Goal: Transaction & Acquisition: Purchase product/service

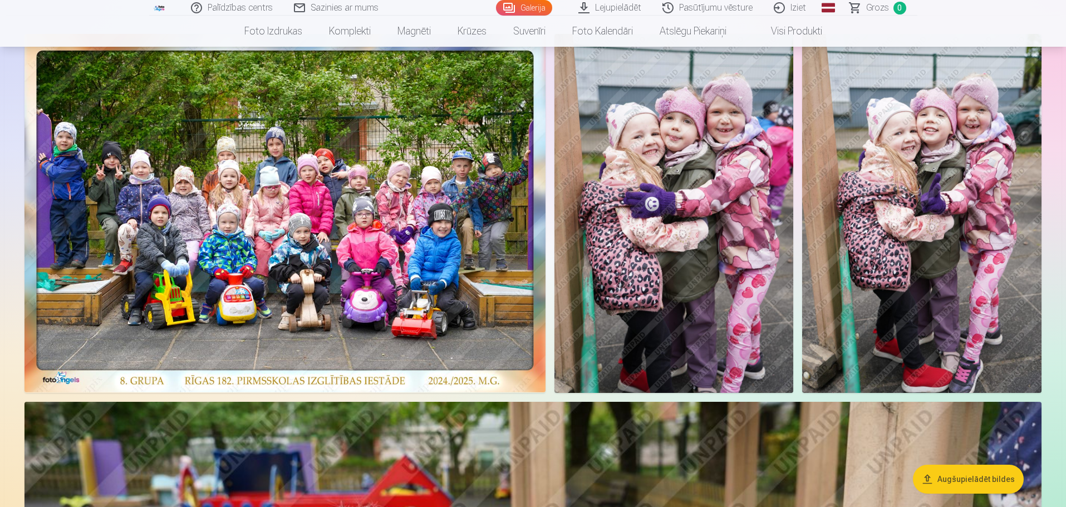
scroll to position [111, 0]
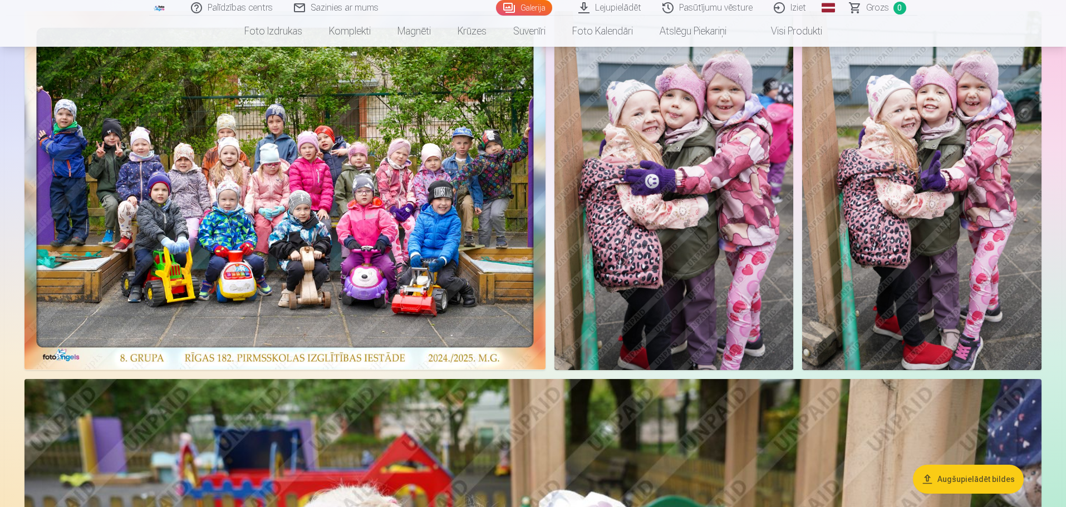
click at [377, 191] on img at bounding box center [285, 190] width 521 height 359
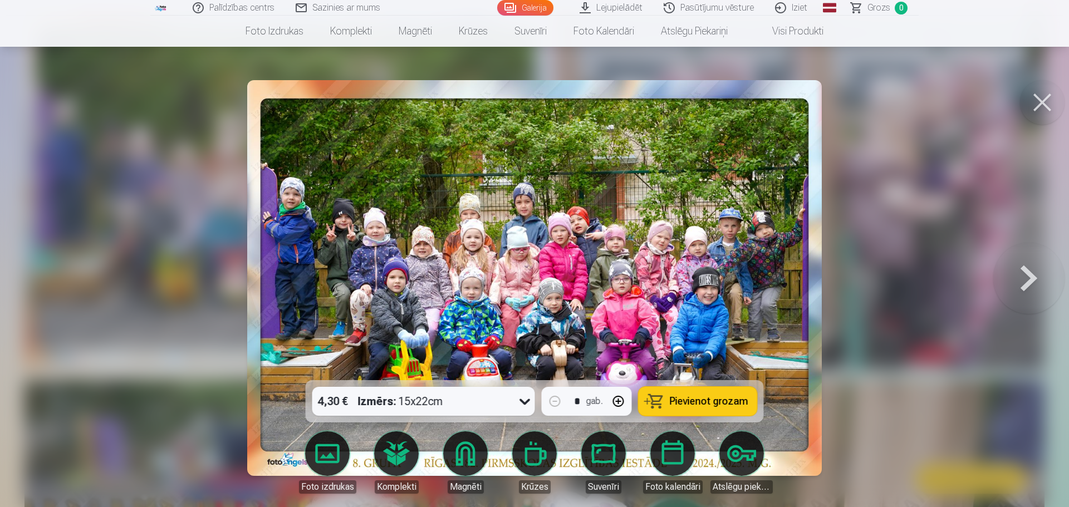
click at [691, 400] on span "Pievienot grozam" at bounding box center [709, 401] width 79 height 10
click at [1043, 105] on button at bounding box center [1042, 102] width 45 height 45
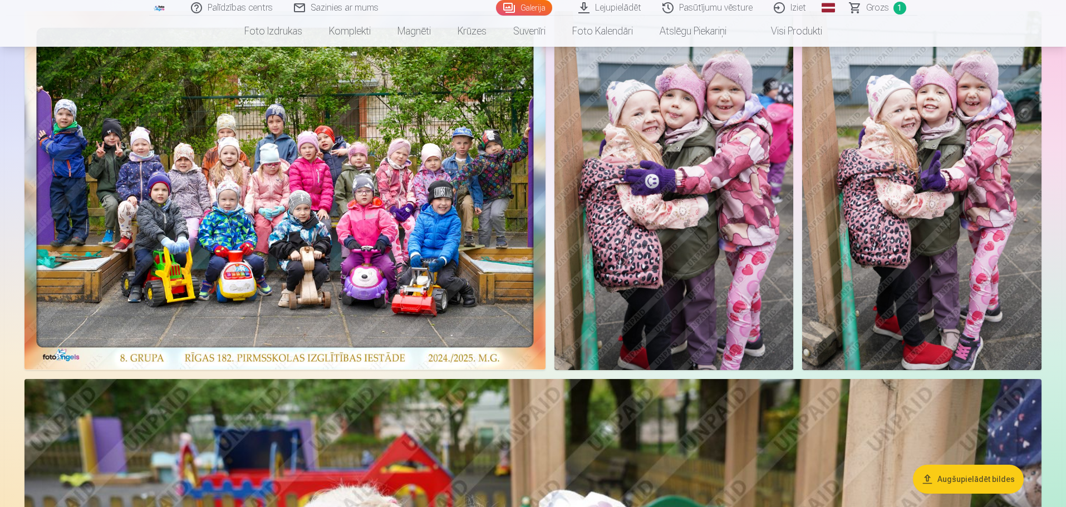
click at [688, 151] on img at bounding box center [674, 190] width 239 height 359
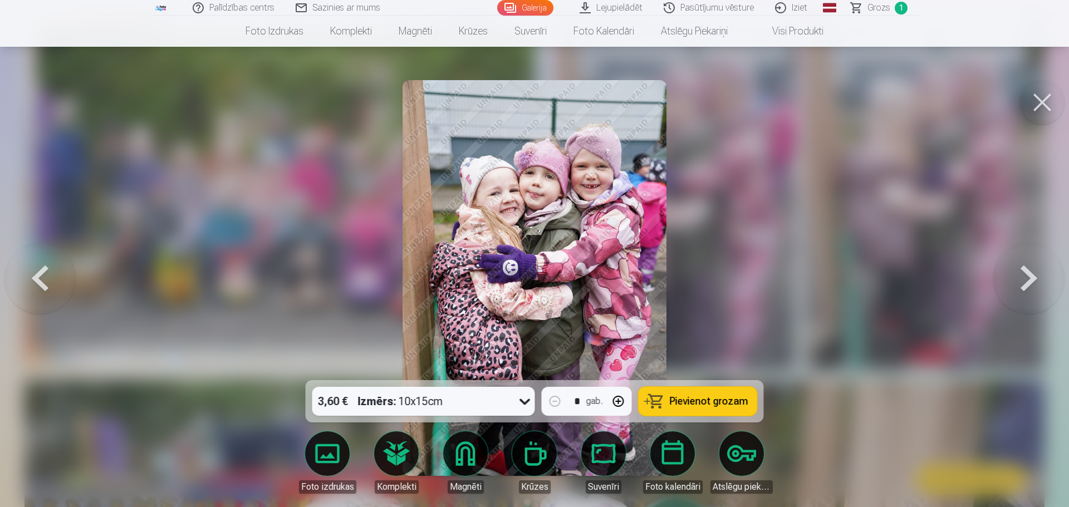
click at [1046, 101] on button at bounding box center [1042, 102] width 45 height 45
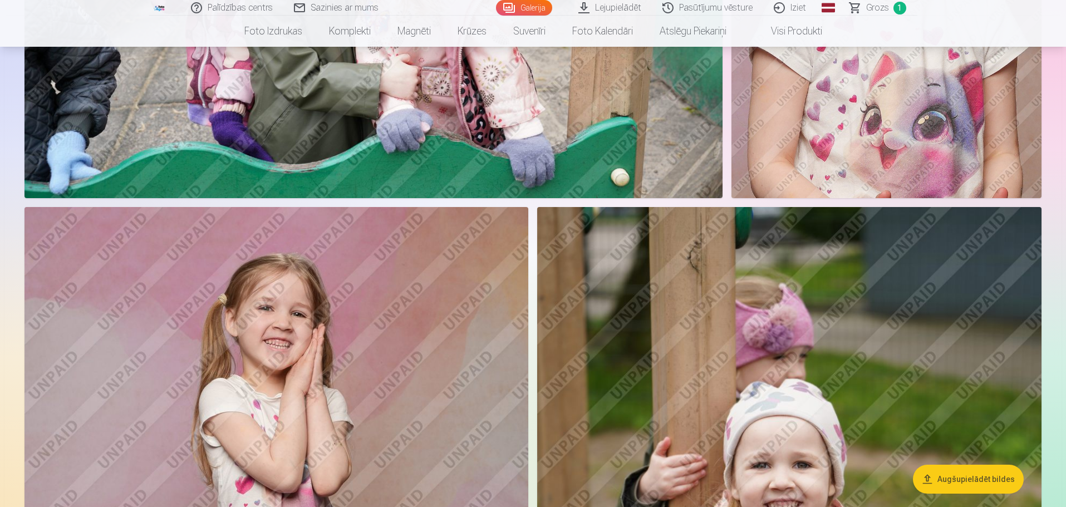
scroll to position [1448, 0]
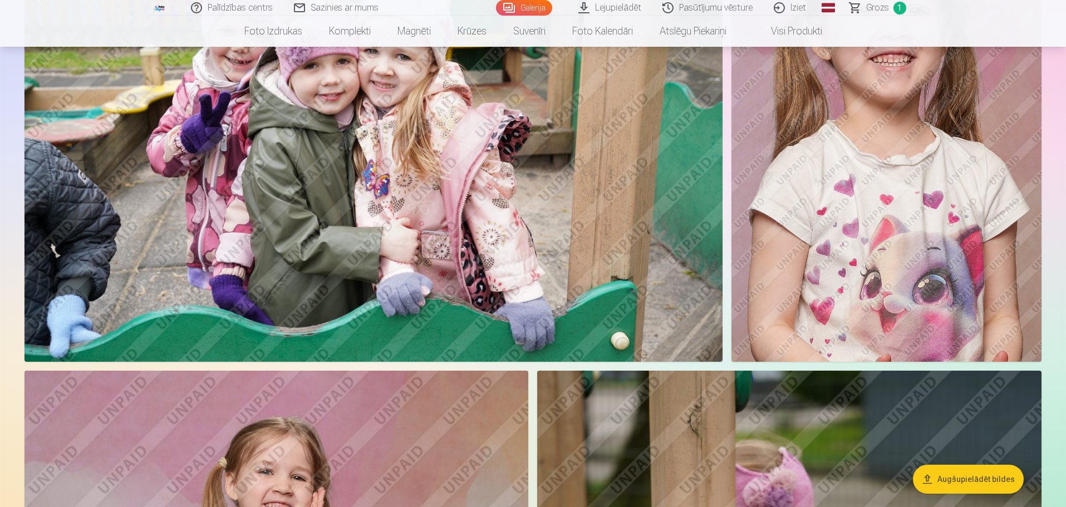
click at [909, 179] on img at bounding box center [887, 129] width 310 height 466
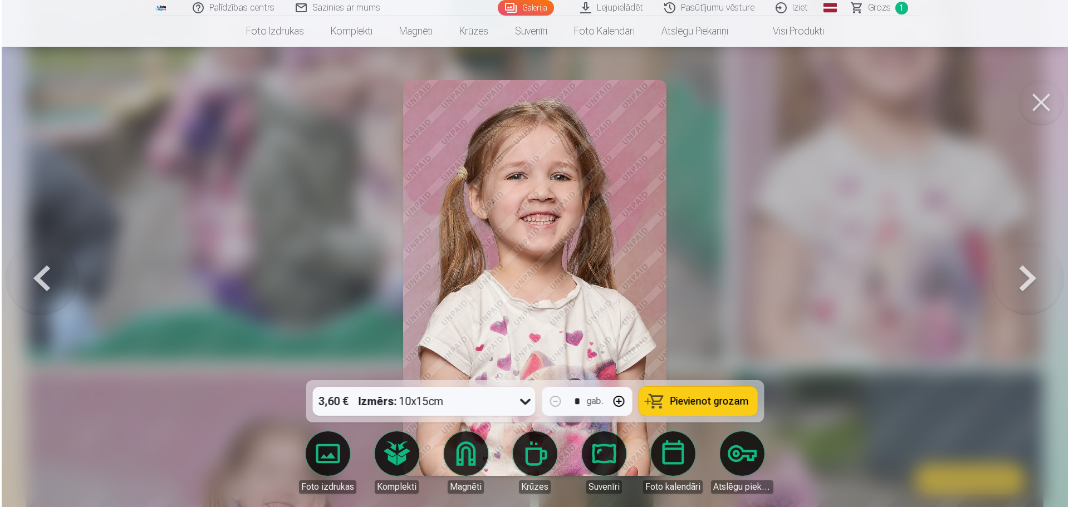
scroll to position [1283, 0]
click at [678, 396] on span "Pievienot grozam" at bounding box center [709, 401] width 79 height 10
click at [1047, 101] on button at bounding box center [1042, 102] width 45 height 45
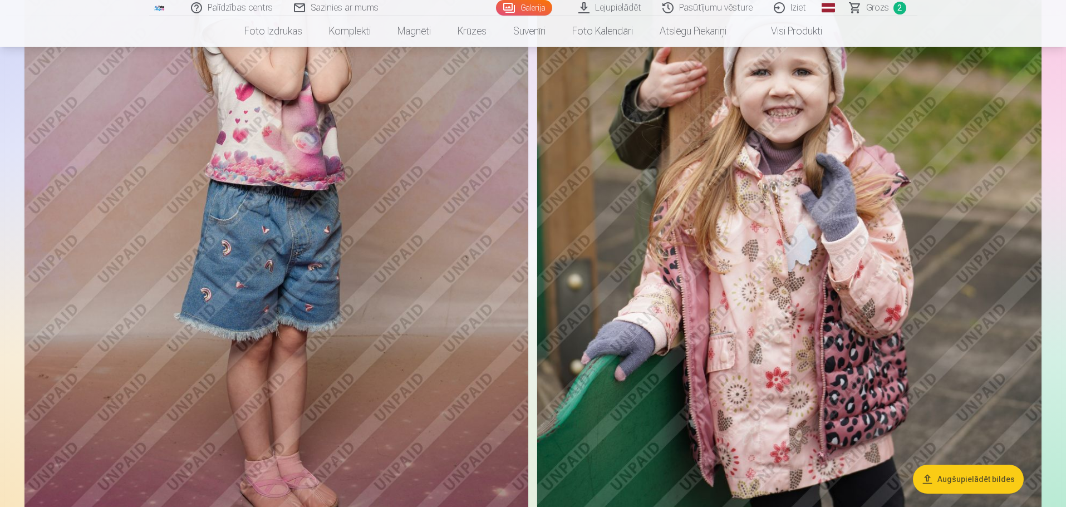
scroll to position [1782, 0]
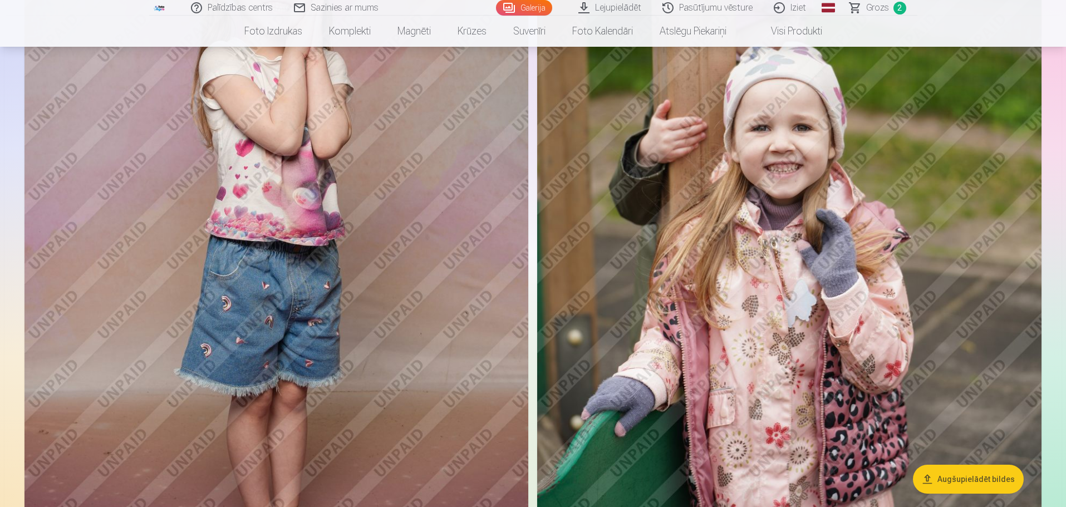
click at [886, 315] on img at bounding box center [789, 248] width 504 height 757
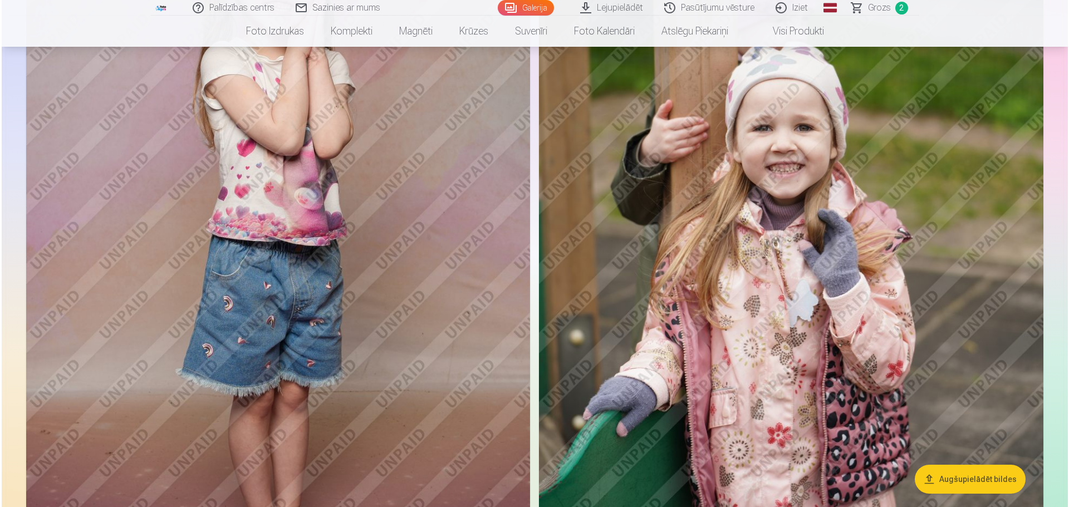
scroll to position [1786, 0]
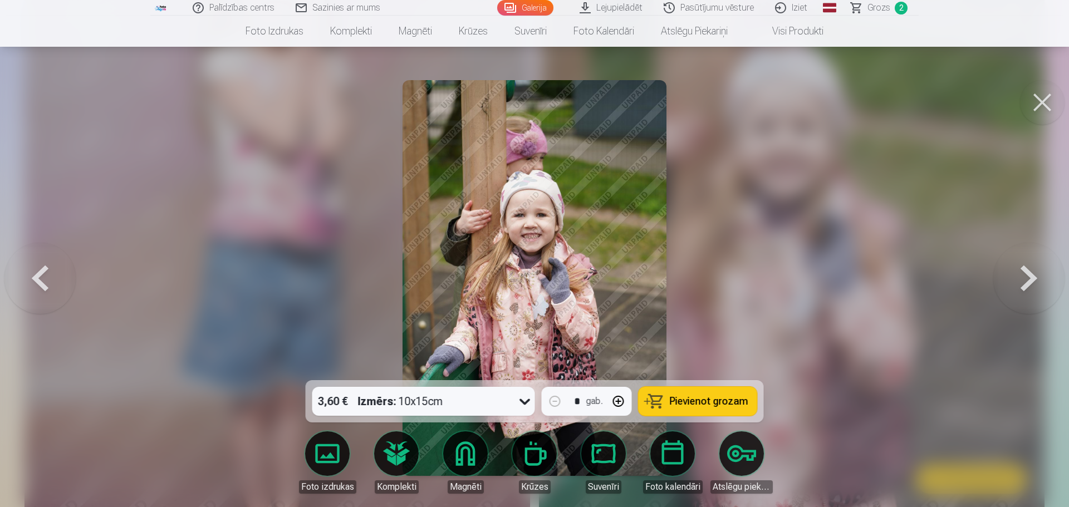
click at [718, 408] on button "Pievienot grozam" at bounding box center [698, 401] width 119 height 29
click at [1044, 105] on button at bounding box center [1042, 102] width 45 height 45
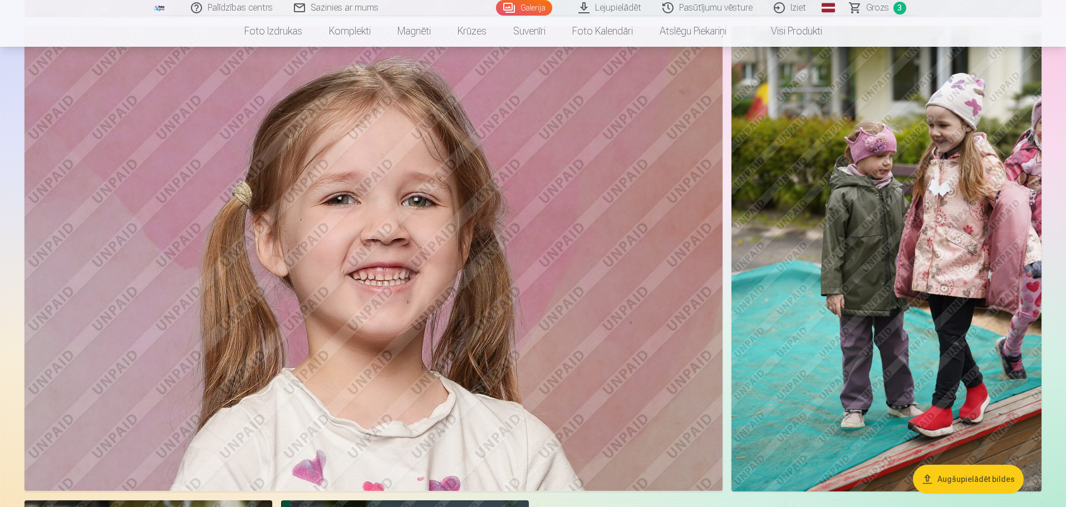
scroll to position [2394, 0]
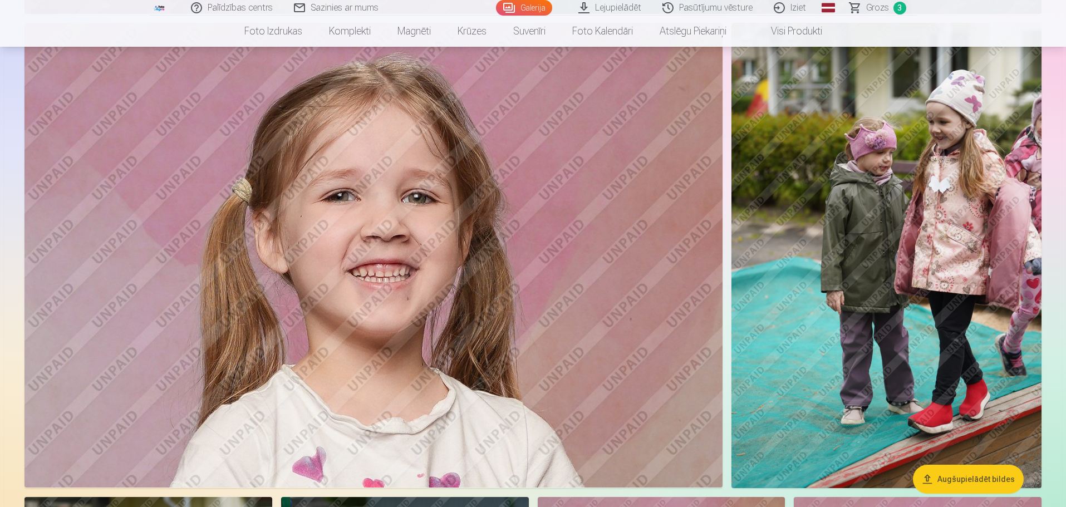
click at [985, 476] on button "Augšupielādēt bildes" at bounding box center [968, 479] width 111 height 29
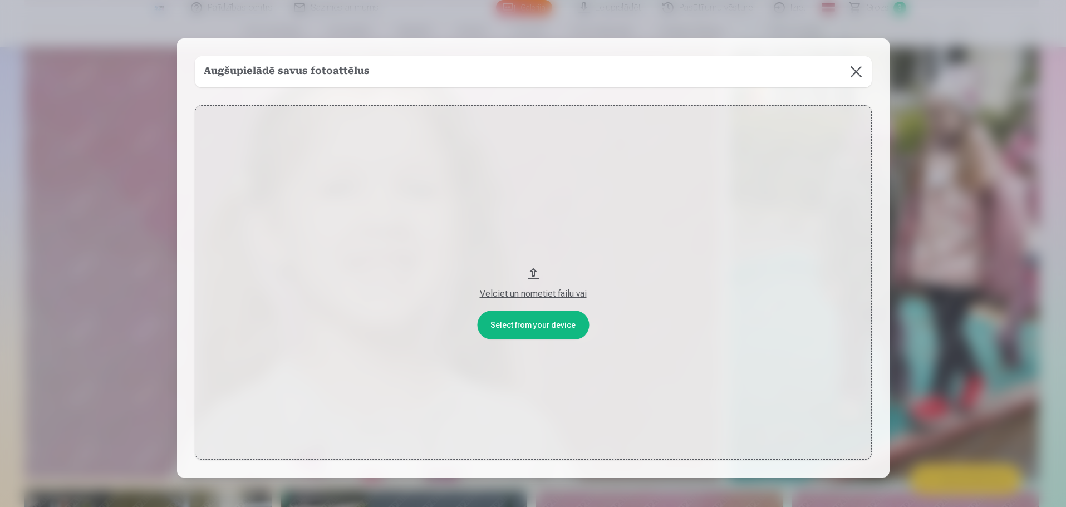
scroll to position [2398, 0]
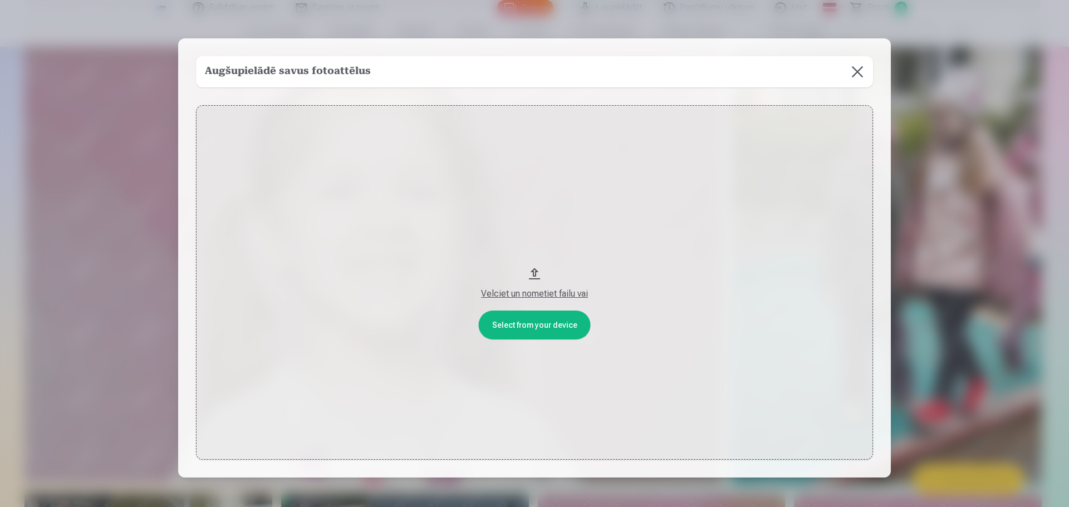
click at [862, 79] on button at bounding box center [857, 71] width 31 height 31
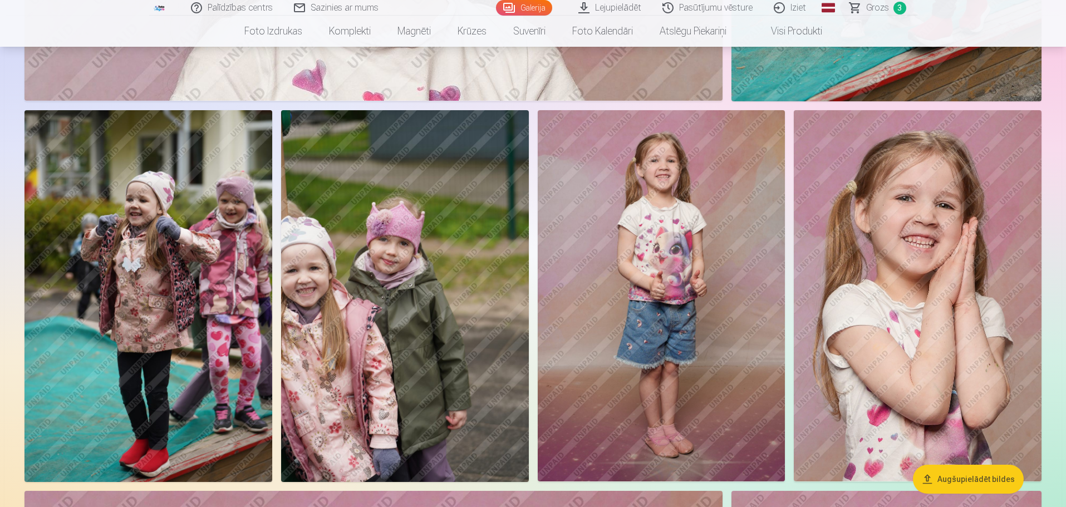
scroll to position [2788, 0]
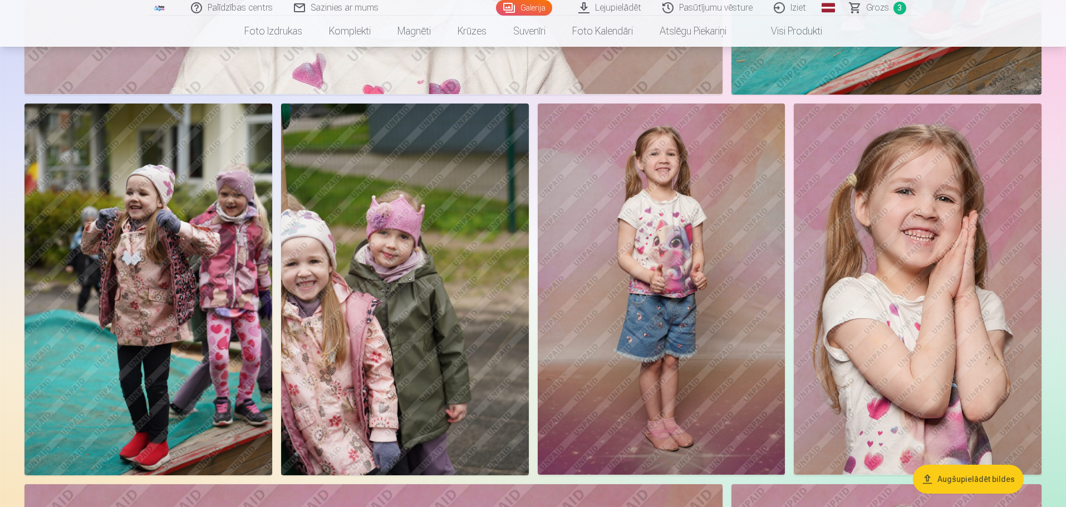
click at [653, 253] on img at bounding box center [662, 289] width 248 height 371
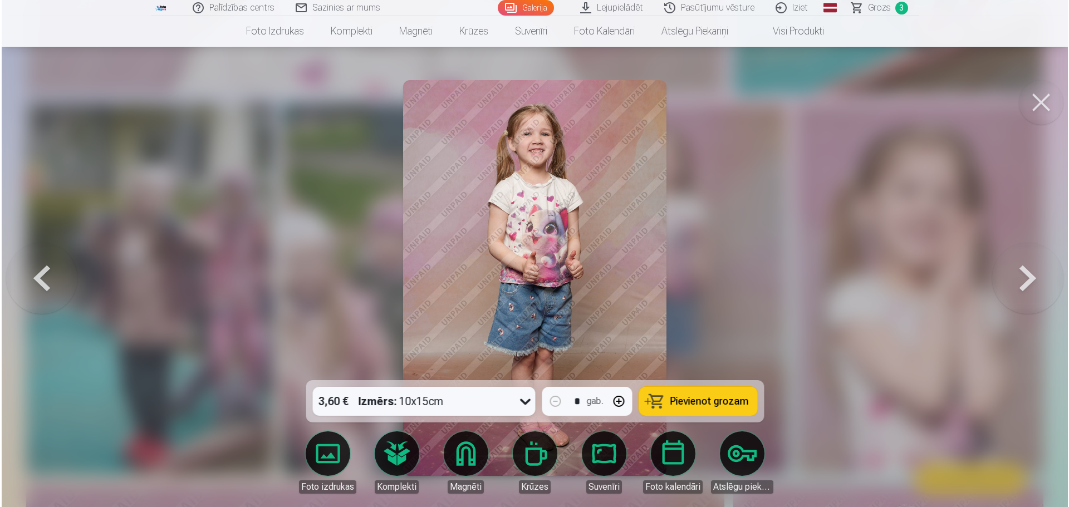
scroll to position [2794, 0]
click at [736, 400] on span "Pievienot grozam" at bounding box center [709, 401] width 79 height 10
click at [1042, 105] on button at bounding box center [1042, 102] width 45 height 45
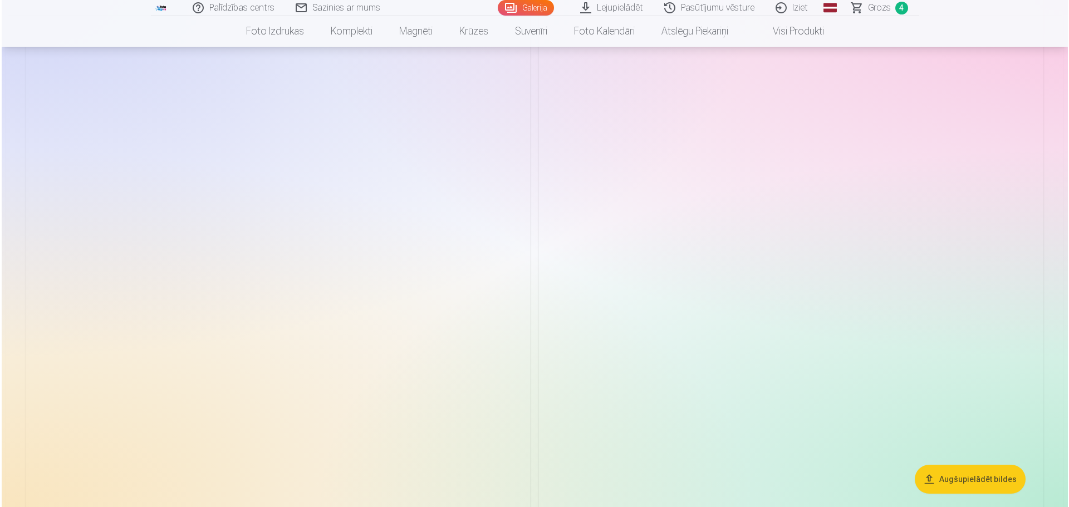
scroll to position [3790, 0]
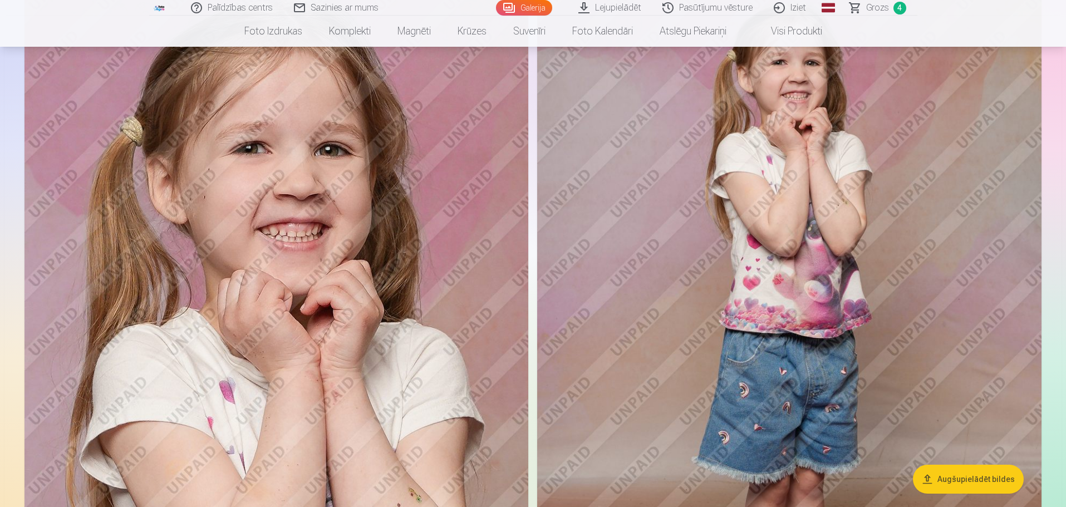
click at [432, 238] on img at bounding box center [277, 334] width 504 height 756
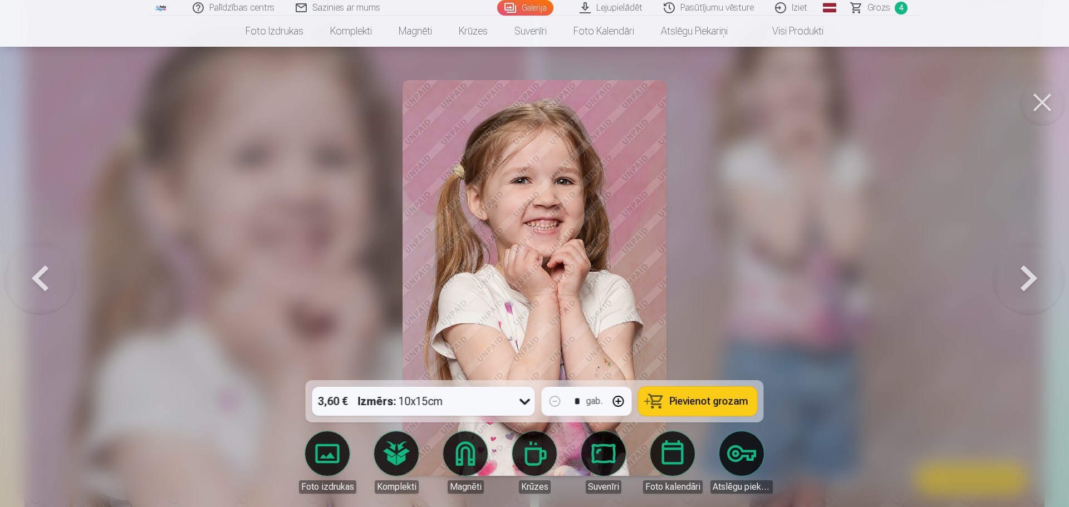
click at [724, 402] on span "Pievienot grozam" at bounding box center [709, 401] width 79 height 10
click at [1039, 100] on button at bounding box center [1042, 102] width 45 height 45
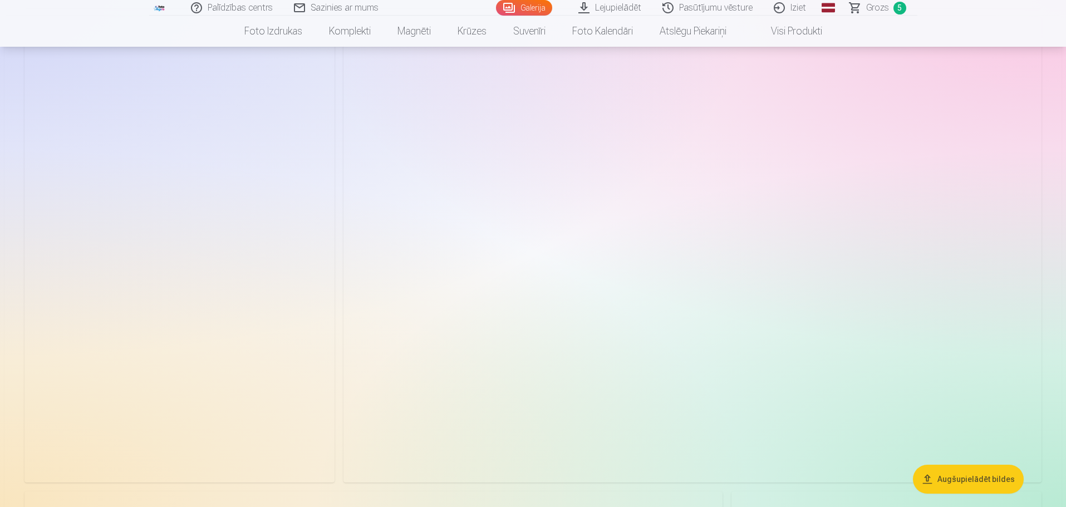
scroll to position [6898, 0]
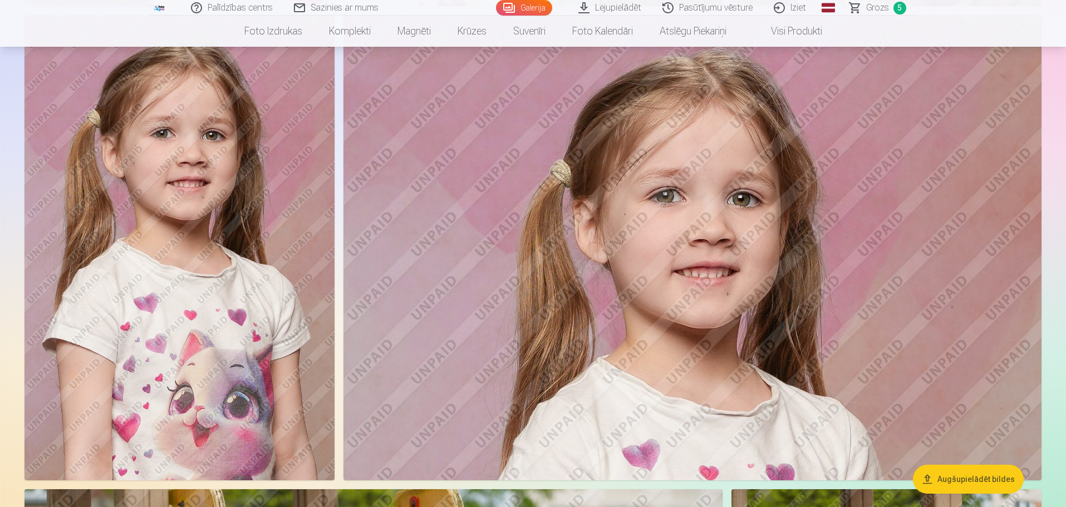
click at [650, 281] on img at bounding box center [693, 248] width 698 height 466
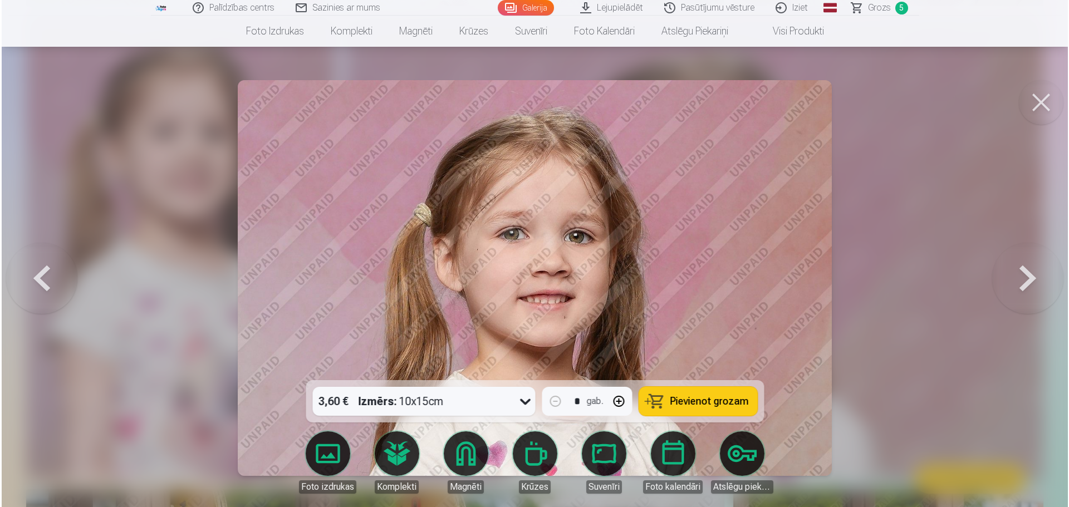
scroll to position [6916, 0]
click at [748, 404] on button "Pievienot grozam" at bounding box center [698, 401] width 119 height 29
click at [1041, 99] on button at bounding box center [1042, 102] width 45 height 45
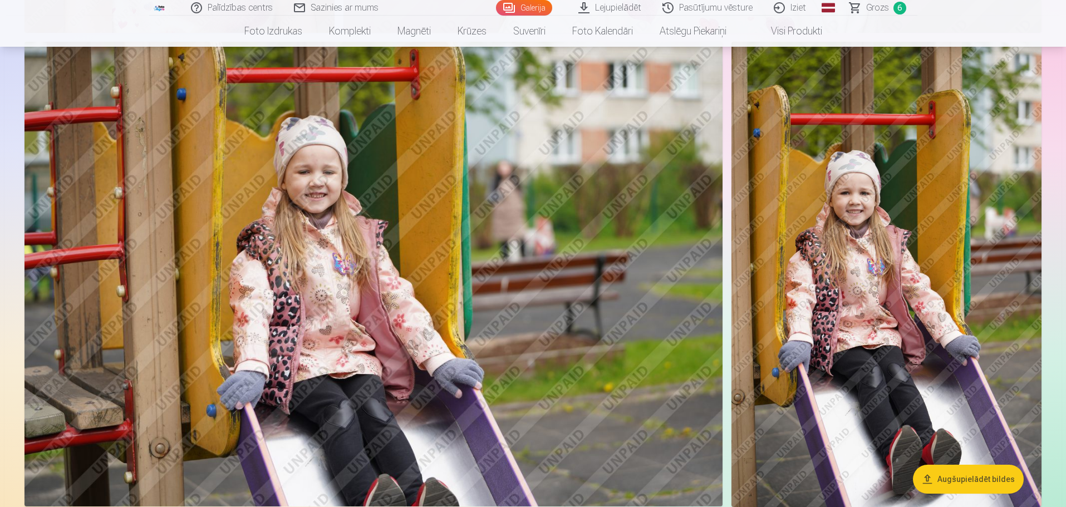
scroll to position [7344, 0]
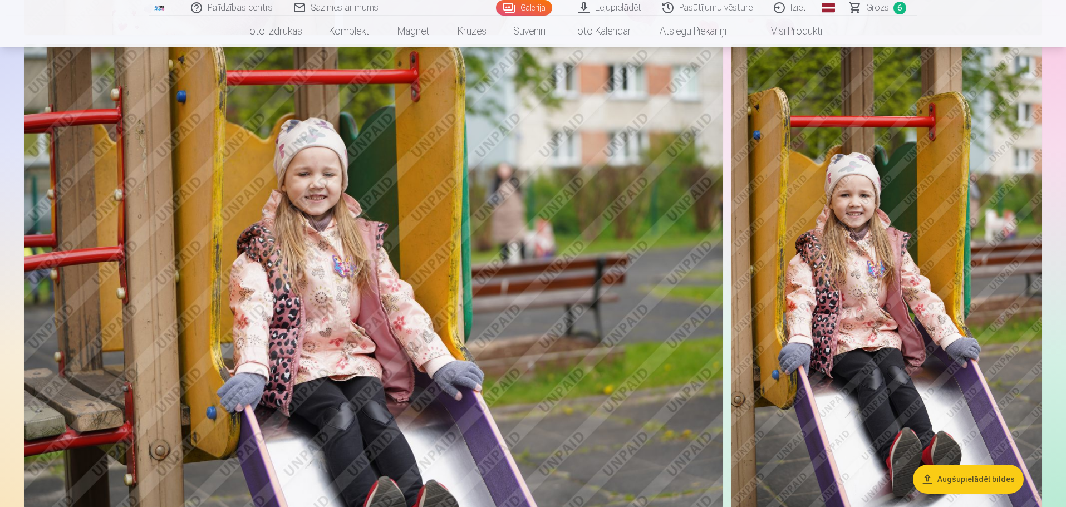
click at [856, 266] on img at bounding box center [887, 277] width 310 height 466
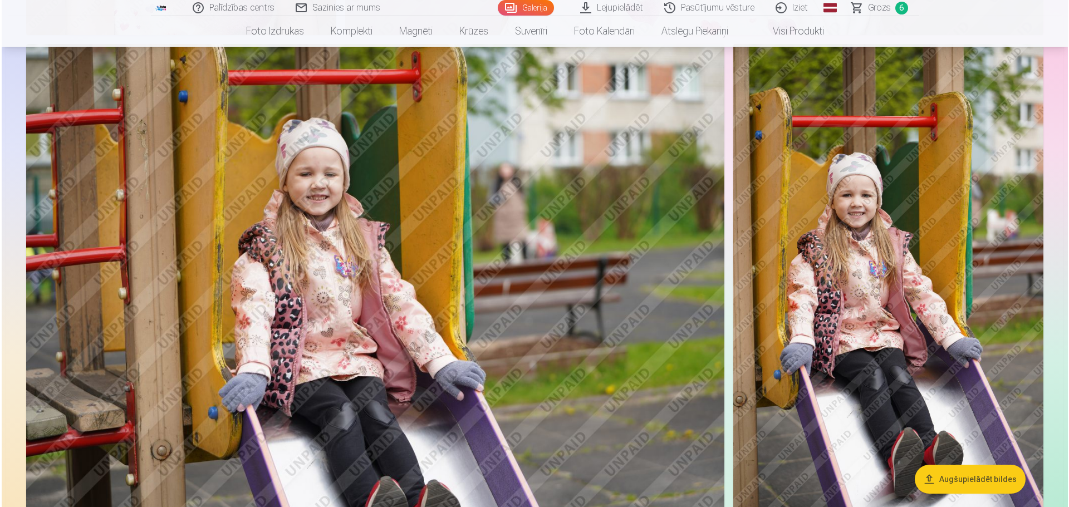
scroll to position [7362, 0]
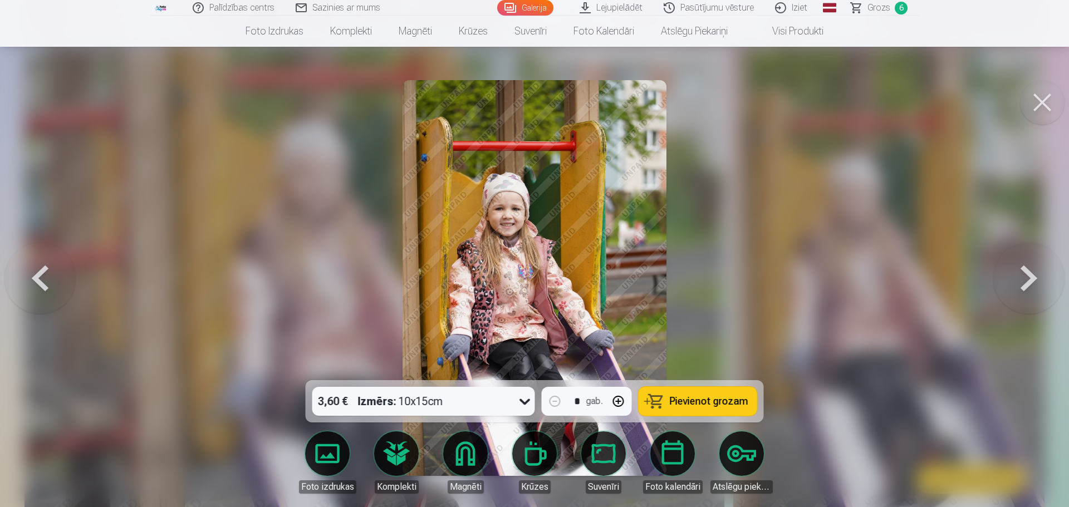
click at [747, 399] on button "Pievienot grozam" at bounding box center [698, 401] width 119 height 29
click at [1037, 108] on button at bounding box center [1042, 102] width 45 height 45
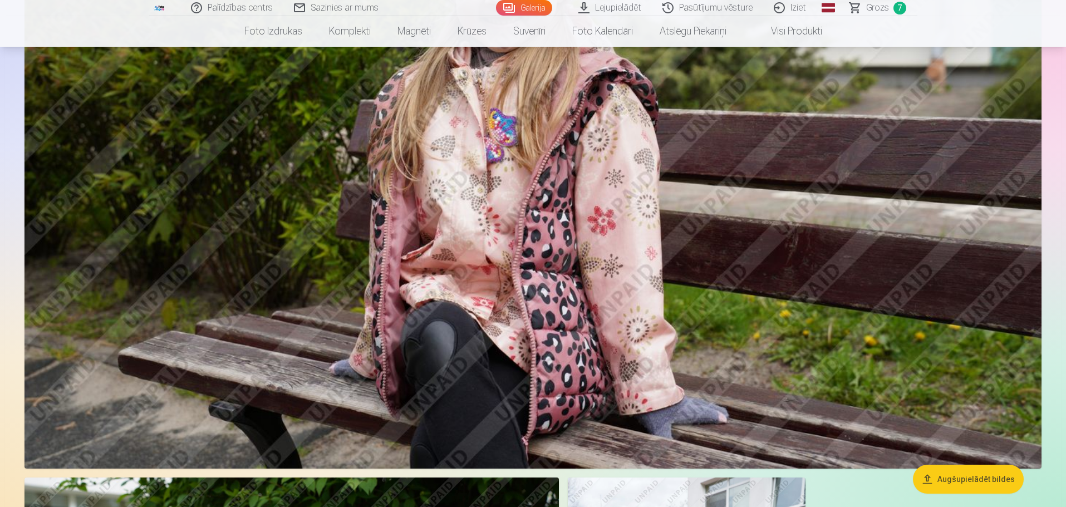
scroll to position [11019, 0]
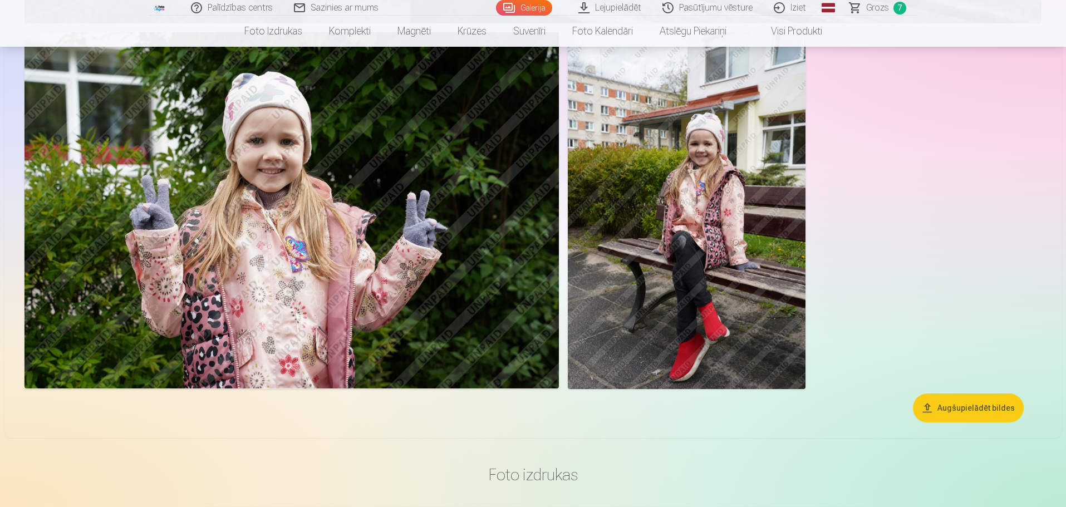
click at [696, 248] on img at bounding box center [687, 210] width 238 height 356
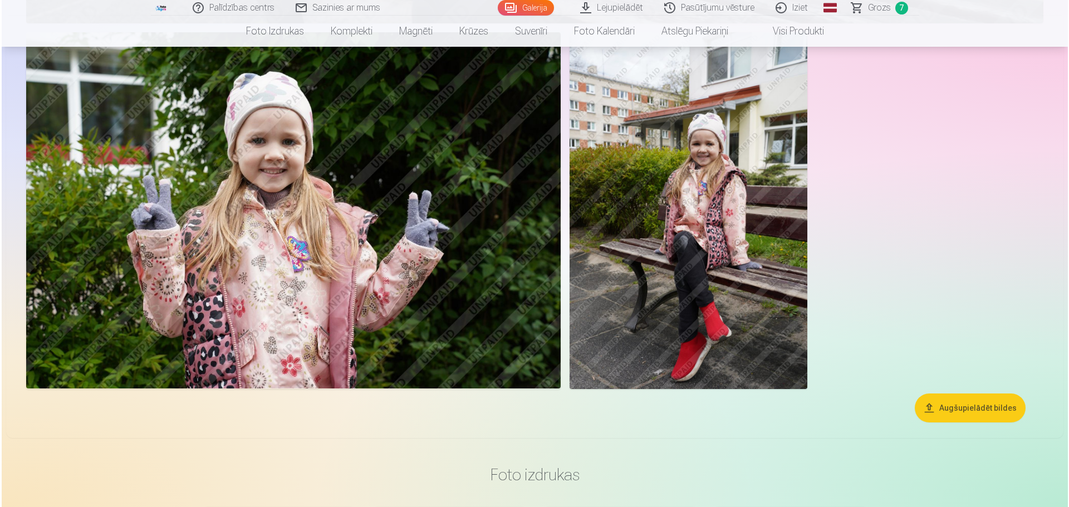
scroll to position [11158, 0]
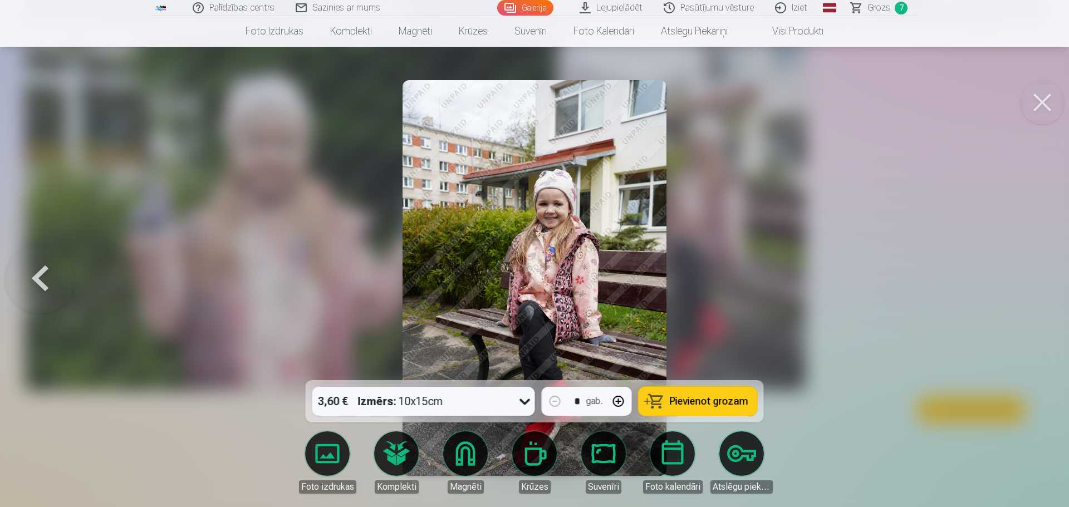
click at [727, 402] on span "Pievienot grozam" at bounding box center [709, 401] width 79 height 10
click at [1027, 105] on button at bounding box center [1042, 102] width 45 height 45
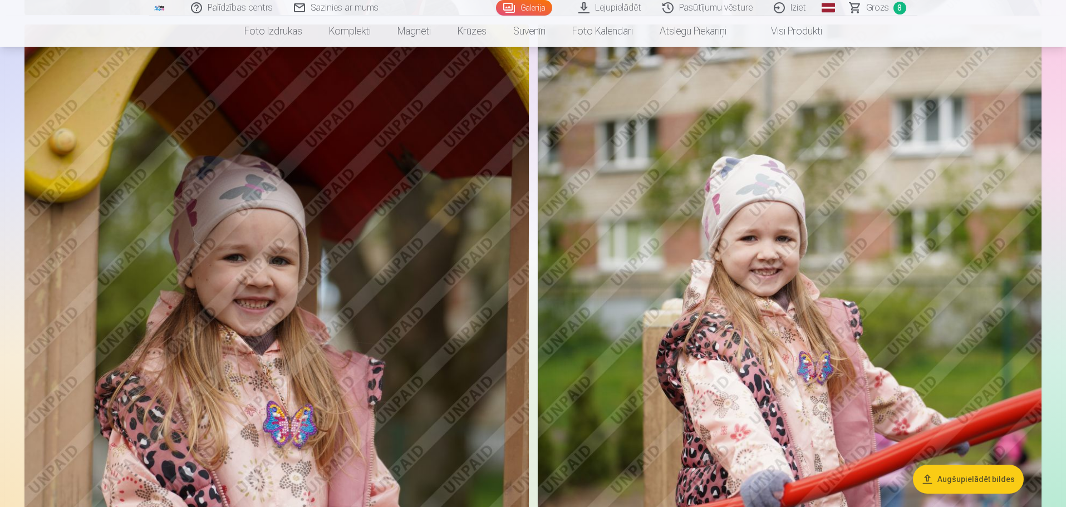
scroll to position [7901, 0]
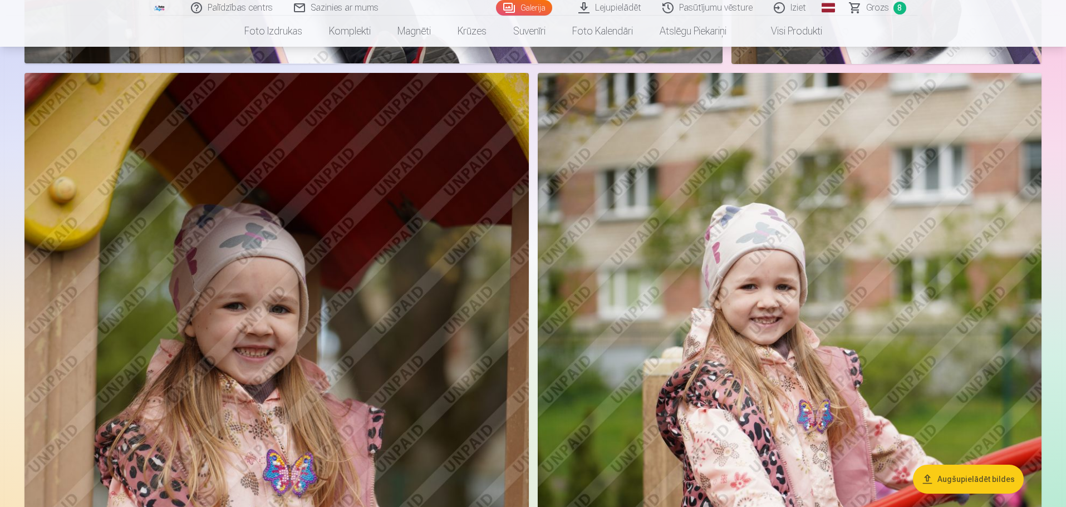
click at [376, 285] on img at bounding box center [277, 451] width 504 height 757
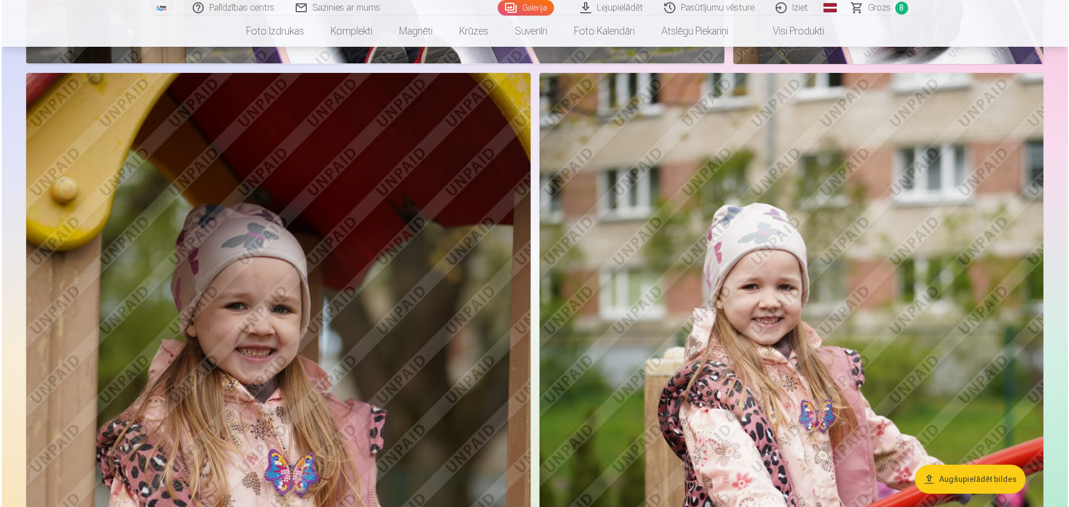
scroll to position [7809, 0]
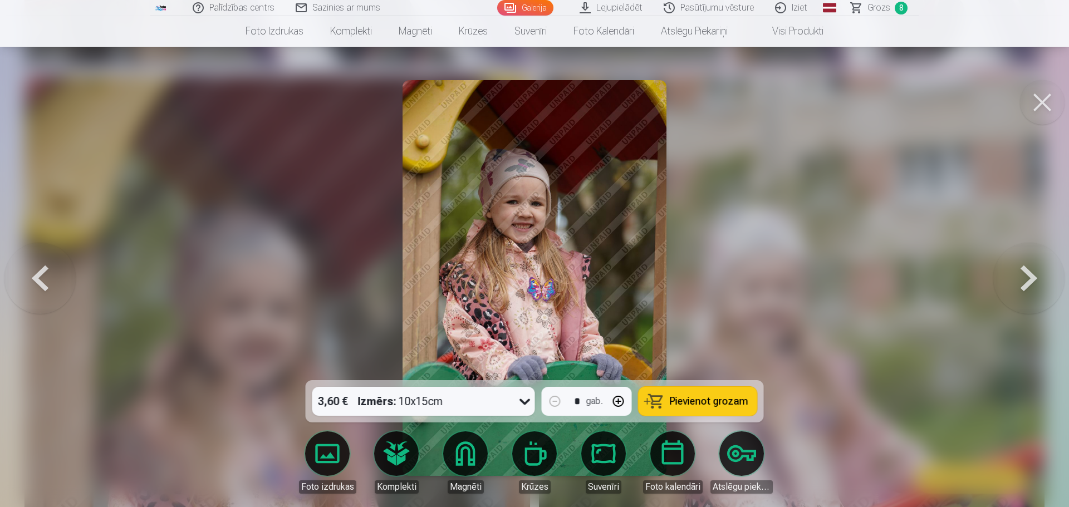
click at [722, 401] on span "Pievienot grozam" at bounding box center [709, 401] width 79 height 10
click at [879, 8] on span "Grozs" at bounding box center [879, 7] width 23 height 13
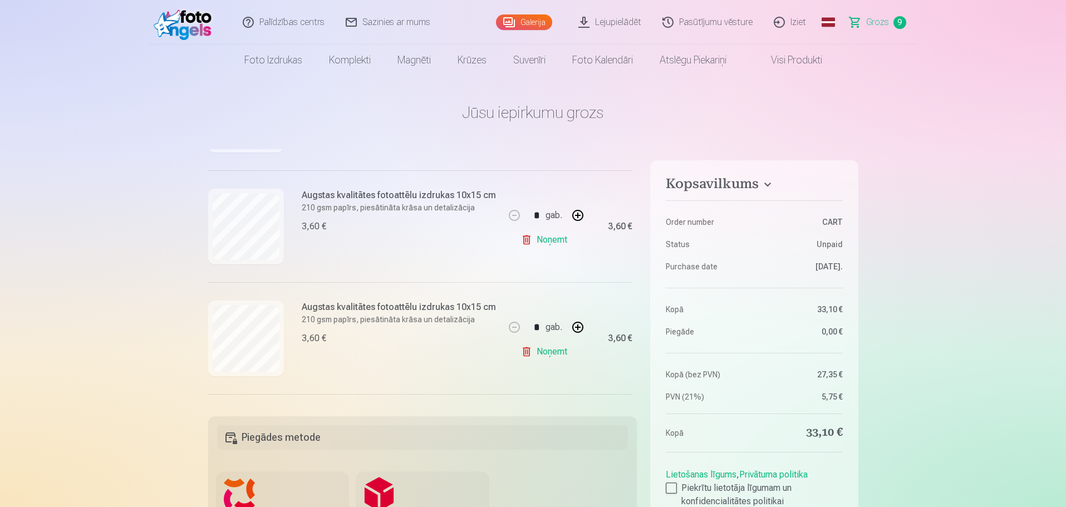
scroll to position [213, 0]
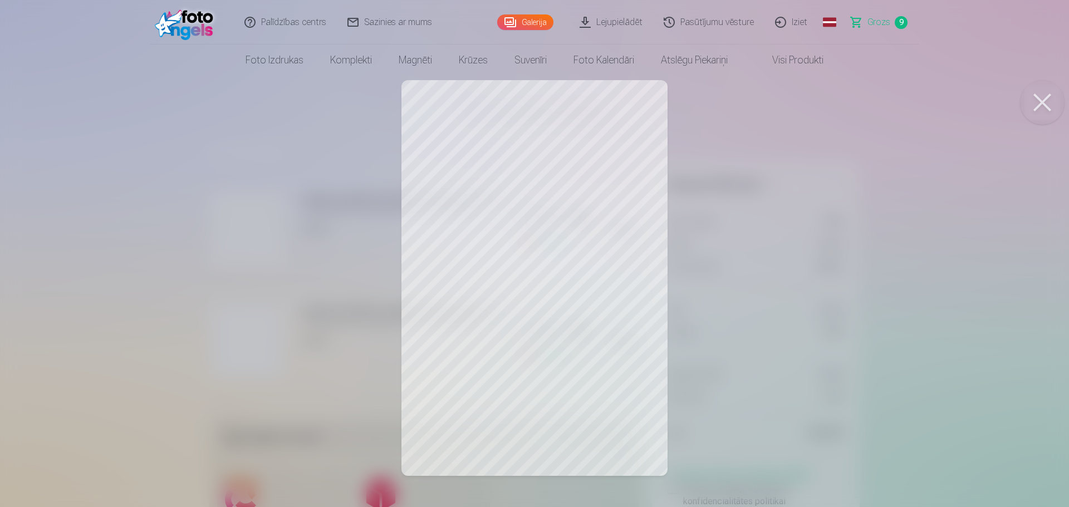
click at [1041, 108] on button at bounding box center [1042, 102] width 45 height 45
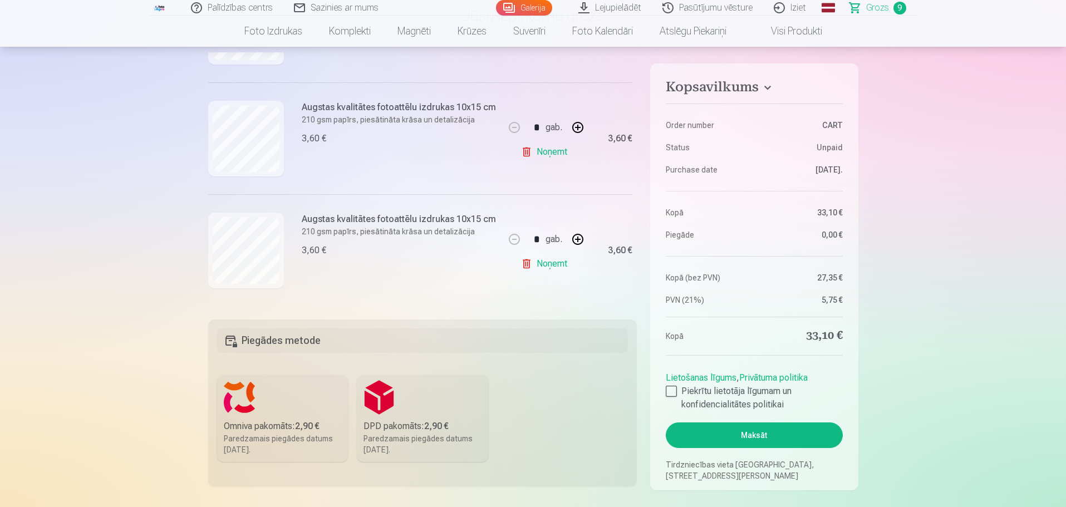
scroll to position [111, 0]
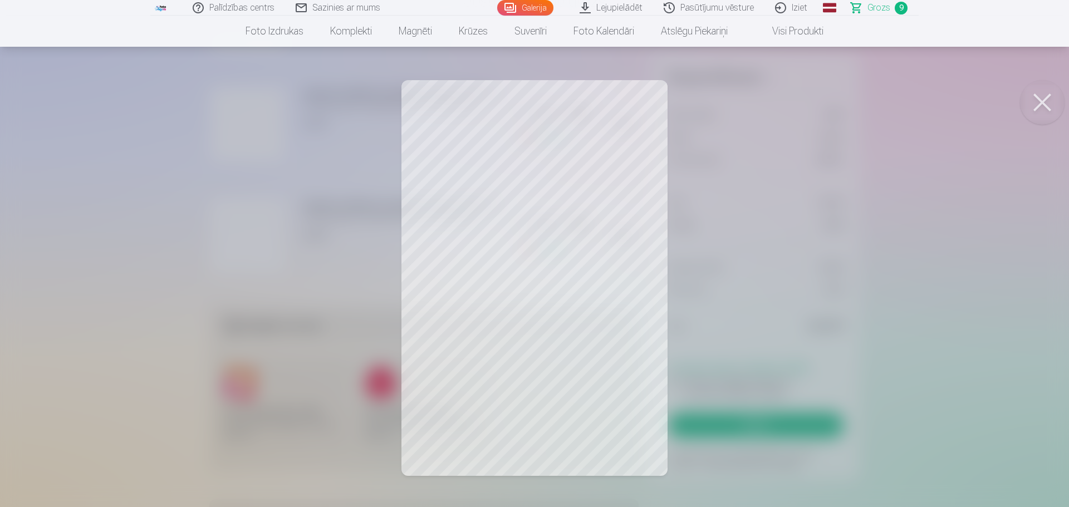
click at [1041, 110] on button at bounding box center [1042, 102] width 45 height 45
click at [1038, 99] on button at bounding box center [1042, 102] width 45 height 45
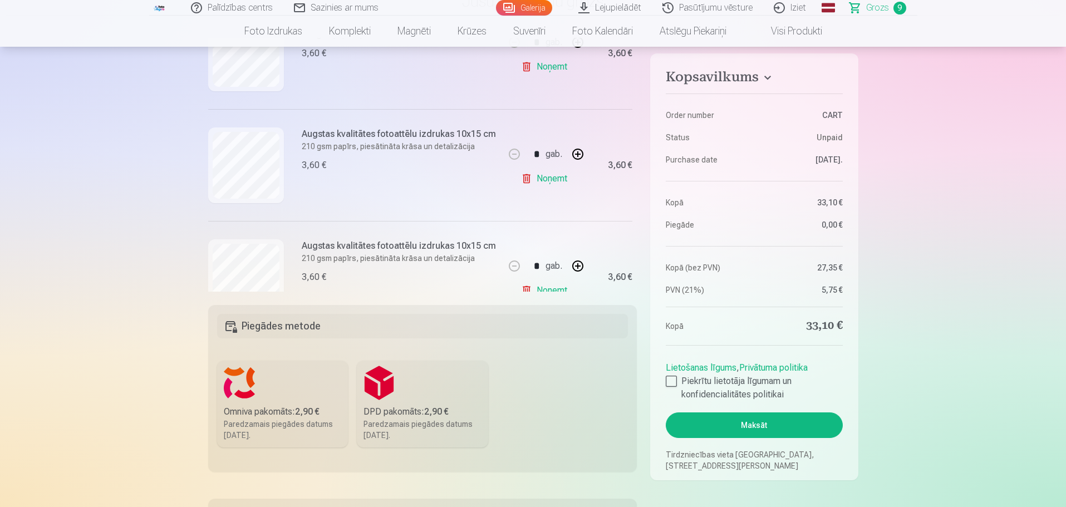
scroll to position [770, 0]
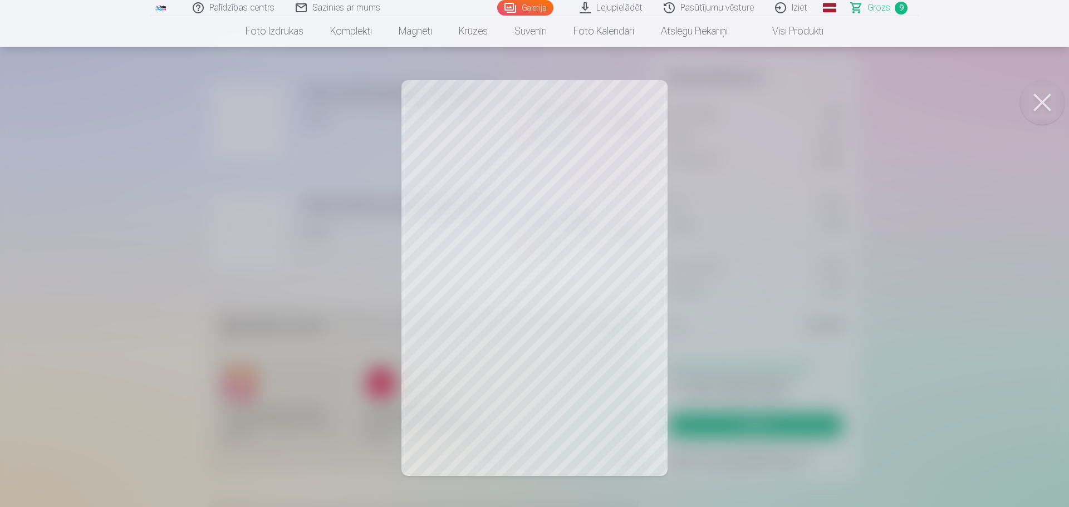
click at [1034, 101] on button at bounding box center [1042, 102] width 45 height 45
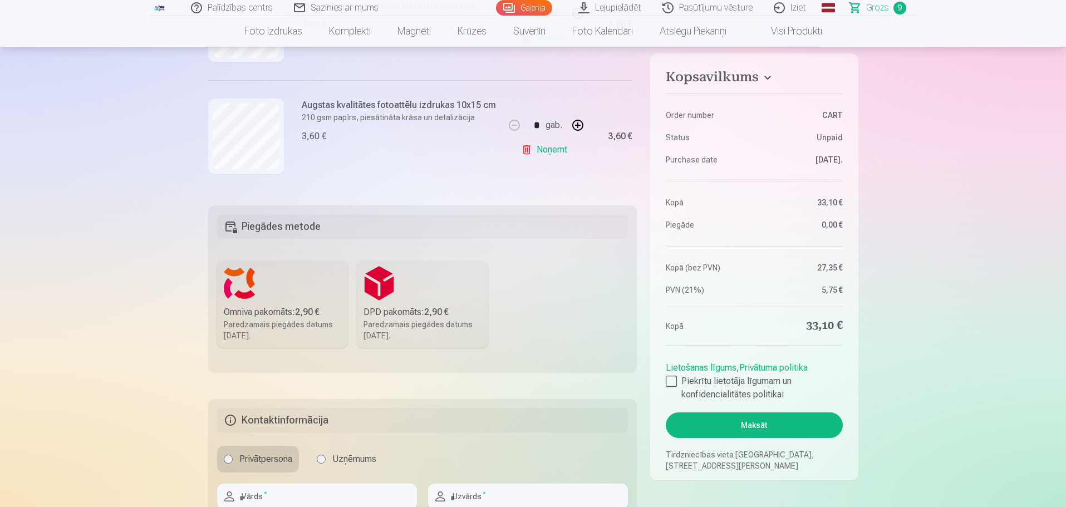
scroll to position [223, 0]
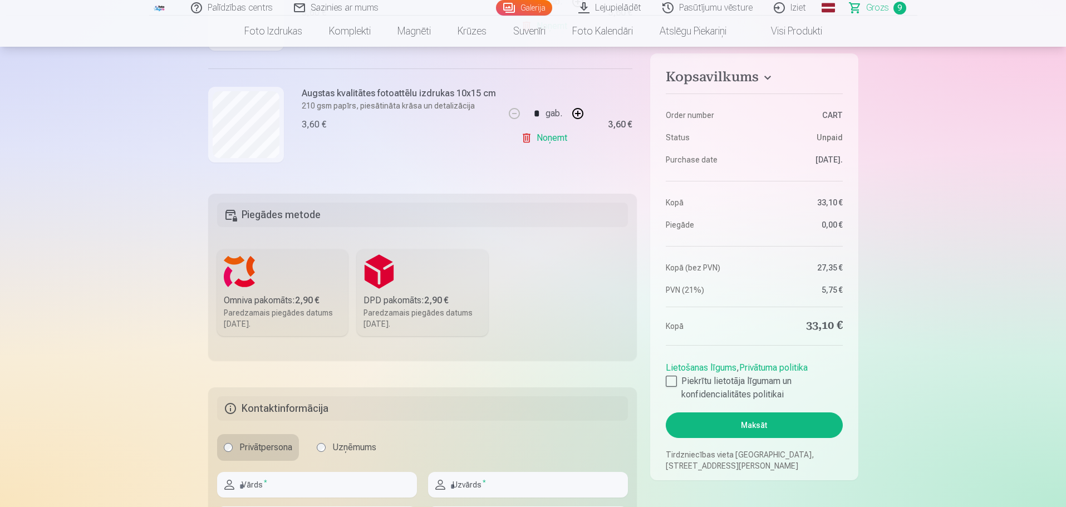
click at [548, 133] on link "Noņemt" at bounding box center [546, 138] width 51 height 22
click at [674, 381] on div at bounding box center [671, 381] width 11 height 11
click at [294, 274] on label "Omniva pakomāts : 2,90 € Paredzamais piegādes datums 20.09.2025." at bounding box center [282, 292] width 131 height 87
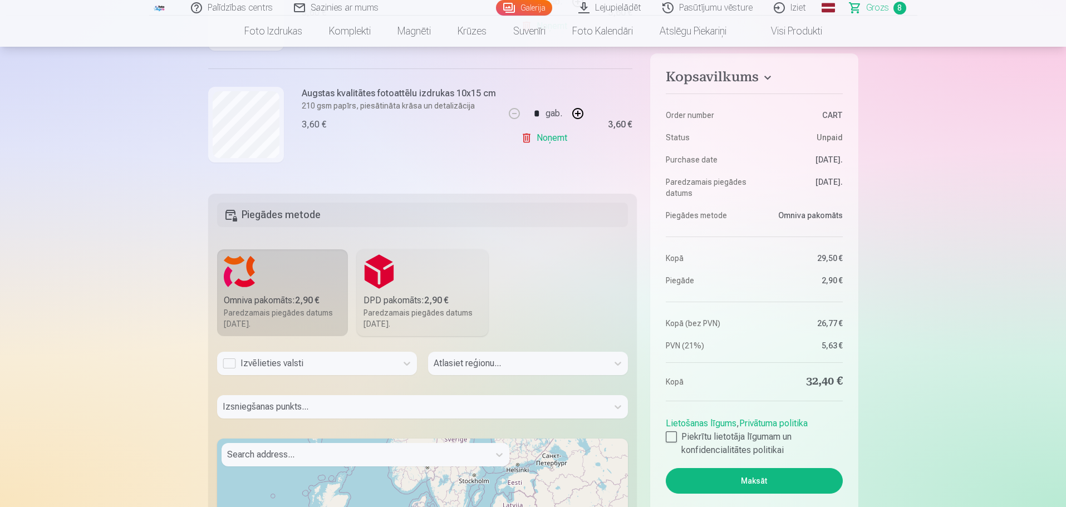
click at [341, 365] on div "Izvēlieties valsti" at bounding box center [307, 363] width 169 height 13
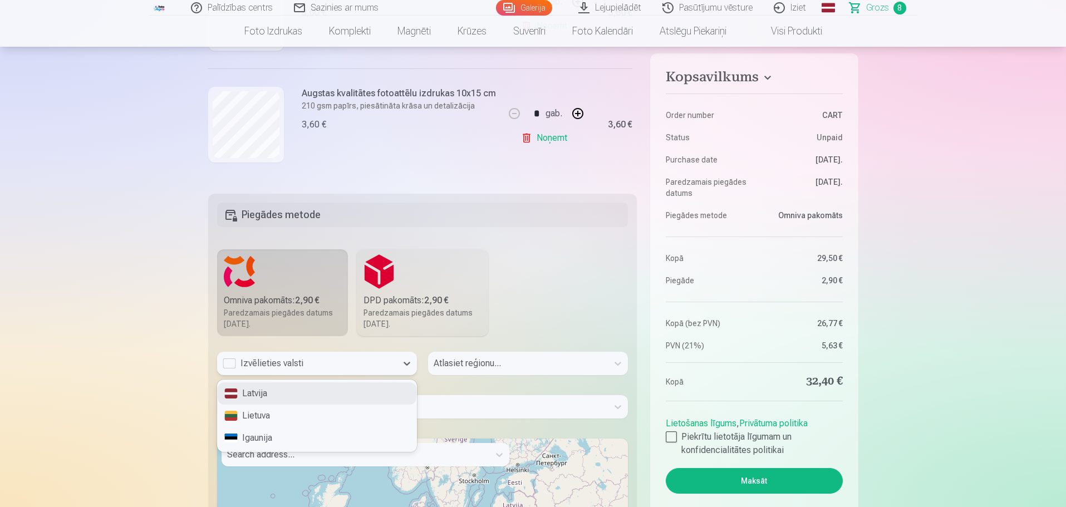
click at [301, 396] on div "Latvija" at bounding box center [317, 394] width 199 height 22
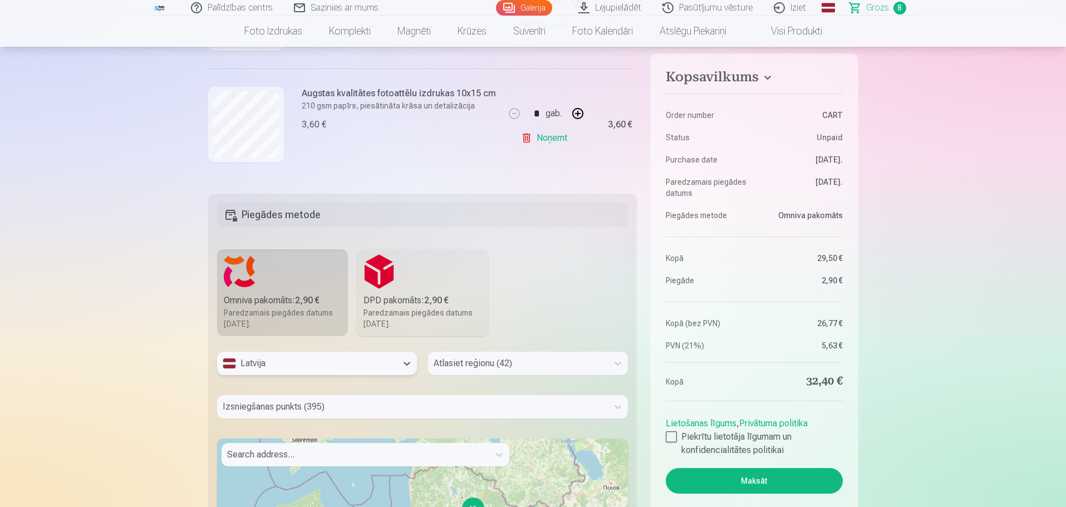
scroll to position [268, 0]
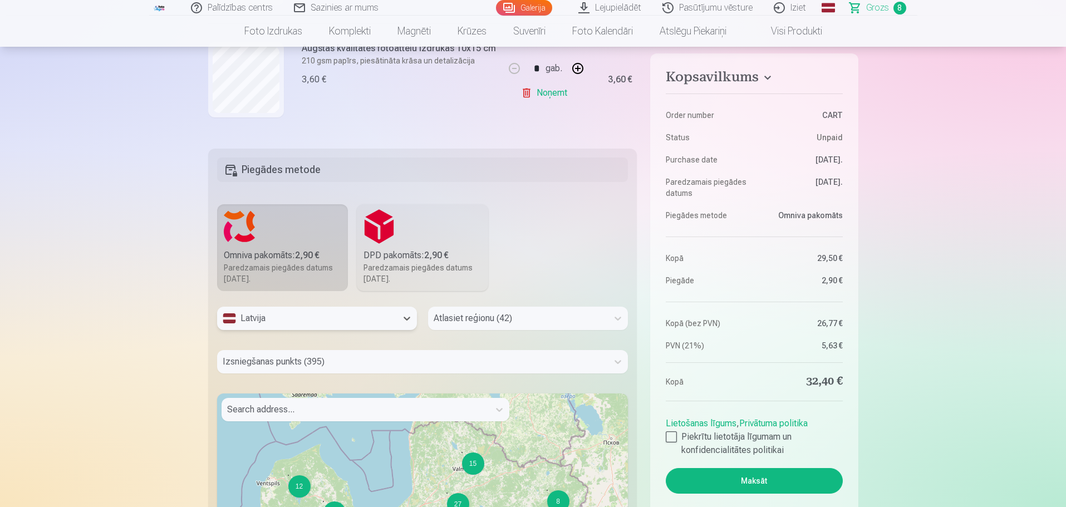
click at [487, 330] on div "Atlasiet reģionu (42)" at bounding box center [528, 318] width 200 height 23
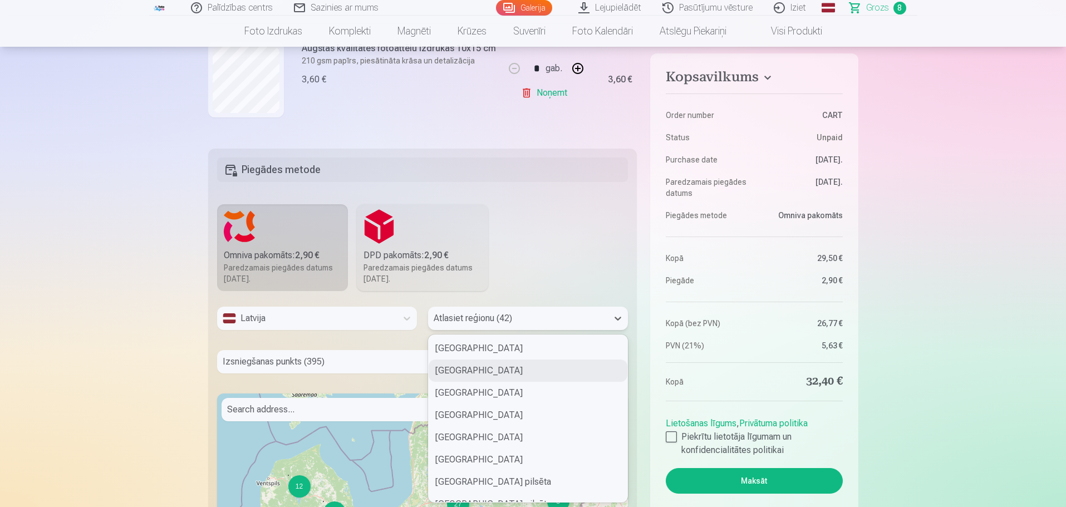
type input "*"
click at [473, 390] on div "Rīgas pilsēta" at bounding box center [528, 393] width 199 height 22
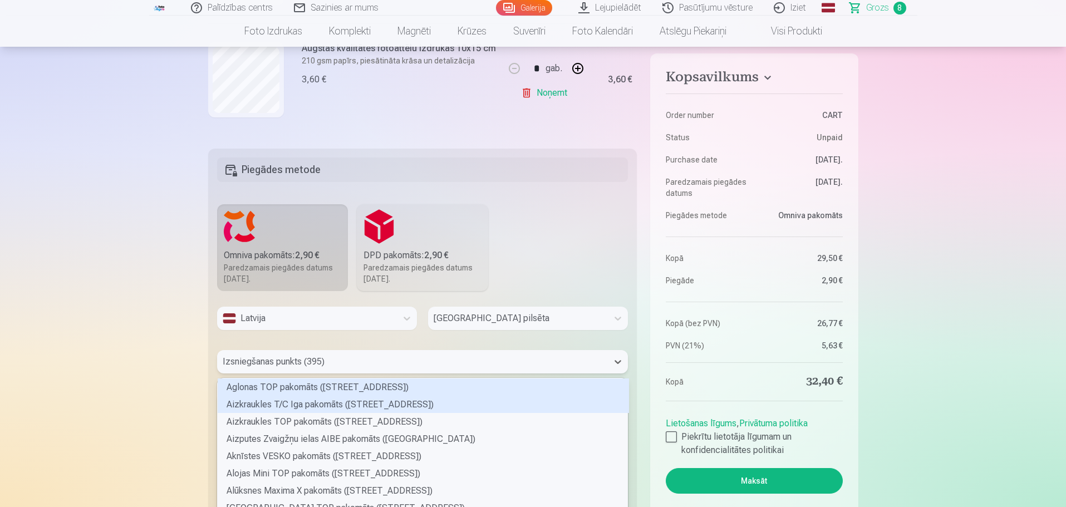
scroll to position [311, 0]
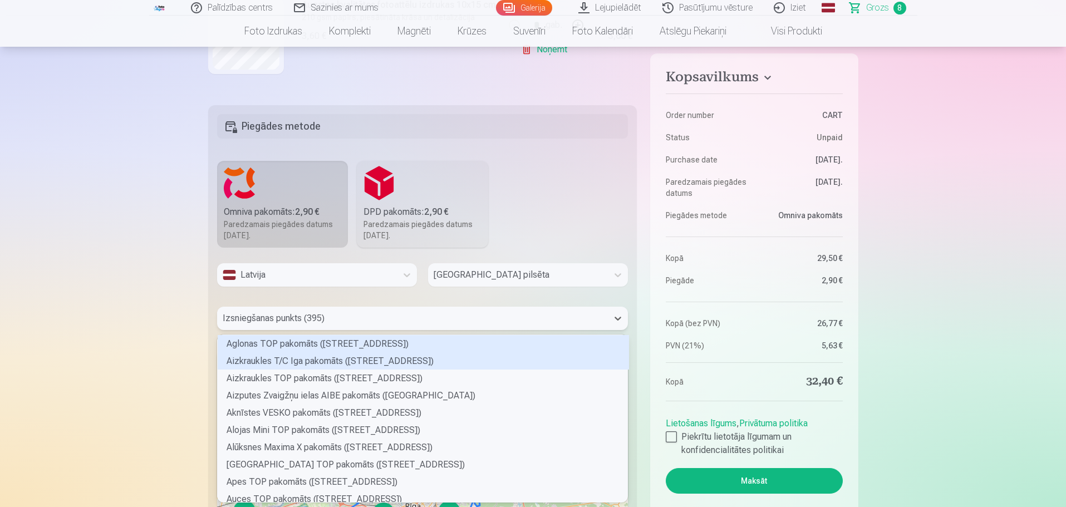
click at [365, 330] on div "395 results available. Use Up and Down to choose options, press Enter to select…" at bounding box center [422, 318] width 411 height 23
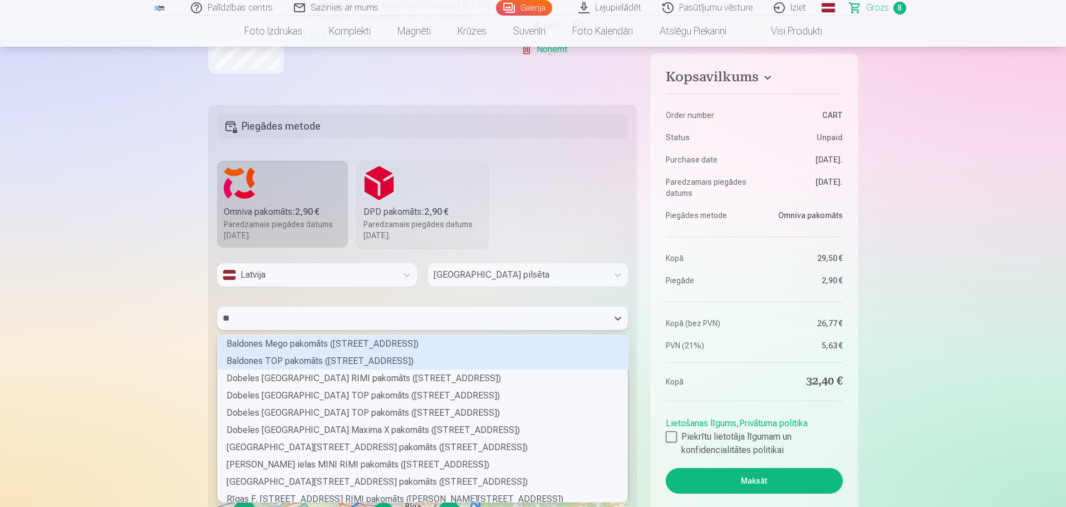
type input "***"
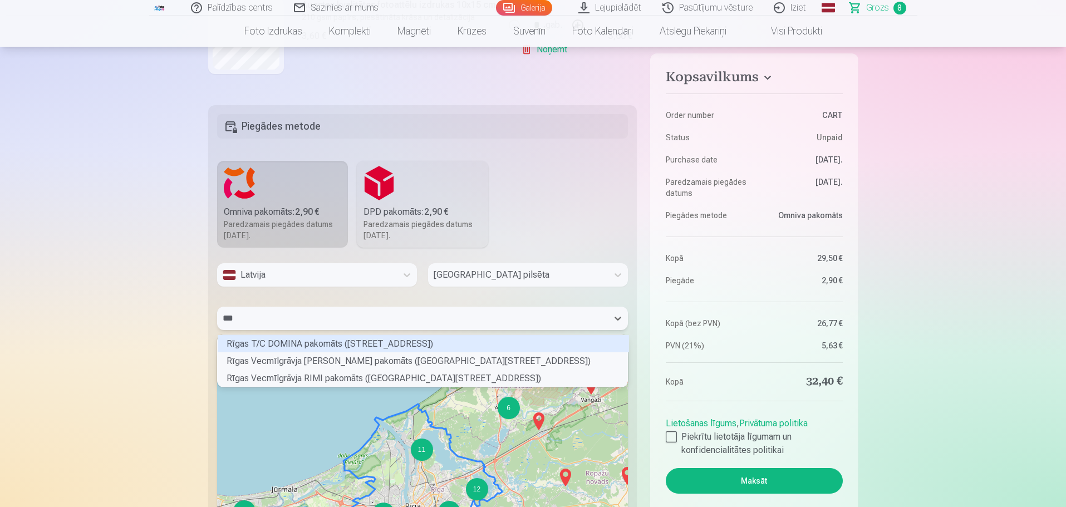
click at [369, 344] on div "Rīgas T/C DOMINA pakomāts (Ieriķu iela 3)" at bounding box center [423, 343] width 411 height 17
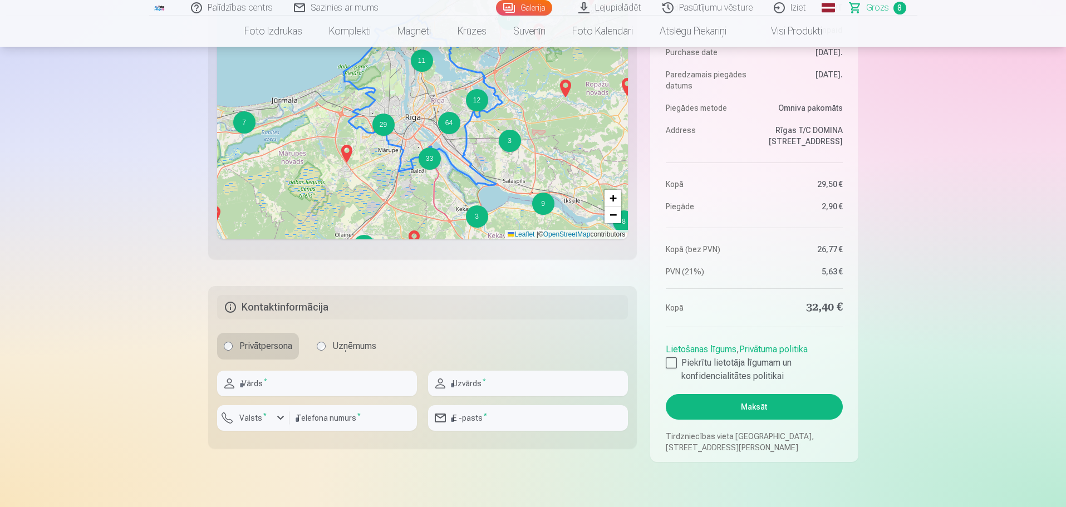
scroll to position [701, 0]
click at [268, 385] on input "text" at bounding box center [317, 383] width 200 height 26
type input "******"
type input "**********"
type input "*********"
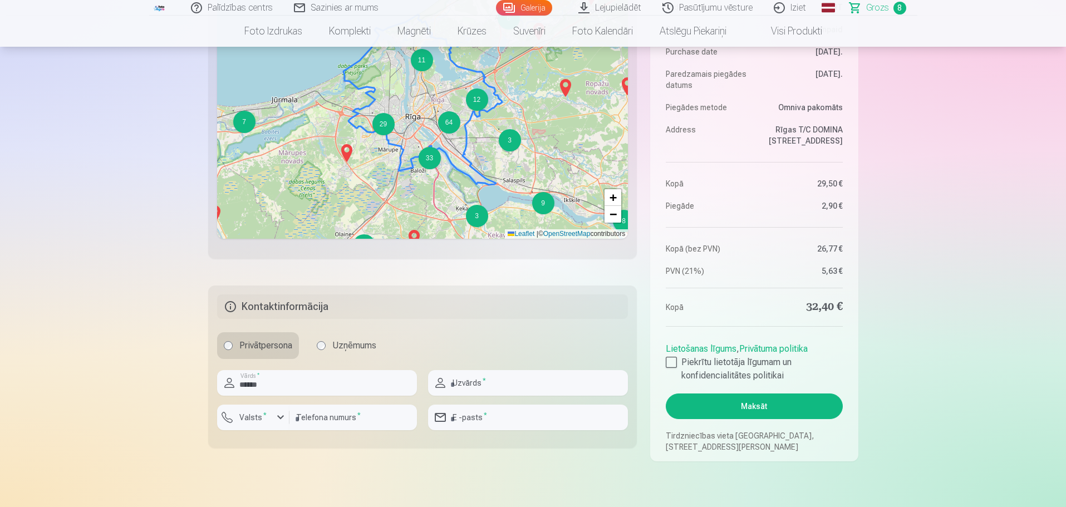
type input "********"
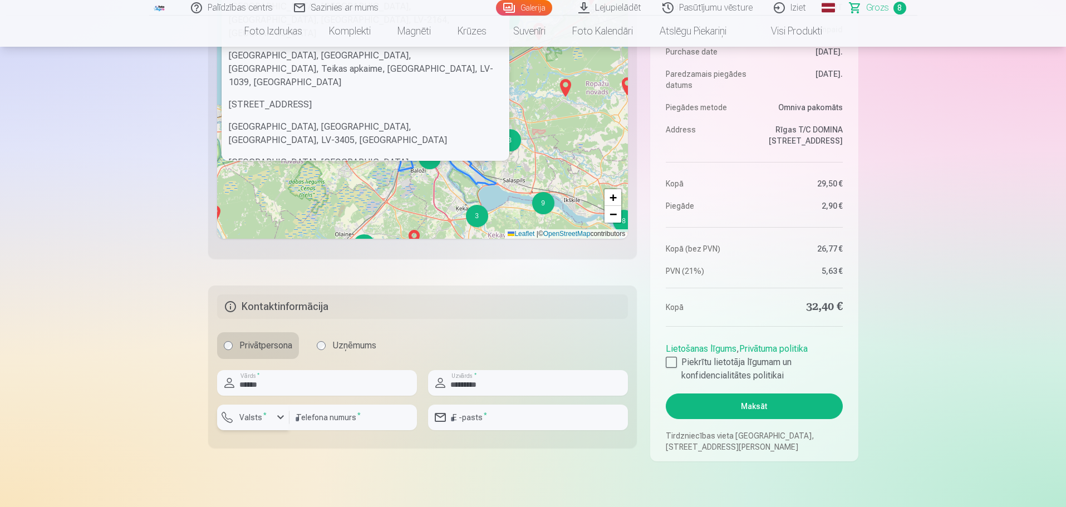
click at [269, 419] on div "button" at bounding box center [255, 419] width 33 height 11
click at [280, 448] on li "+371 Latvija" at bounding box center [265, 444] width 79 height 22
click at [501, 424] on input "email" at bounding box center [528, 418] width 200 height 26
click at [517, 423] on input "email" at bounding box center [528, 418] width 200 height 26
type input "**********"
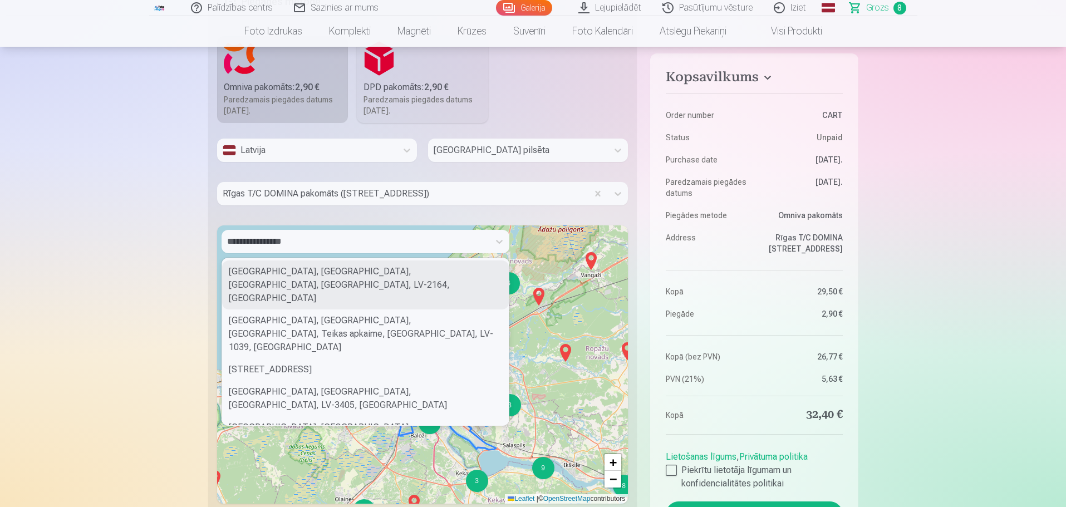
scroll to position [423, 0]
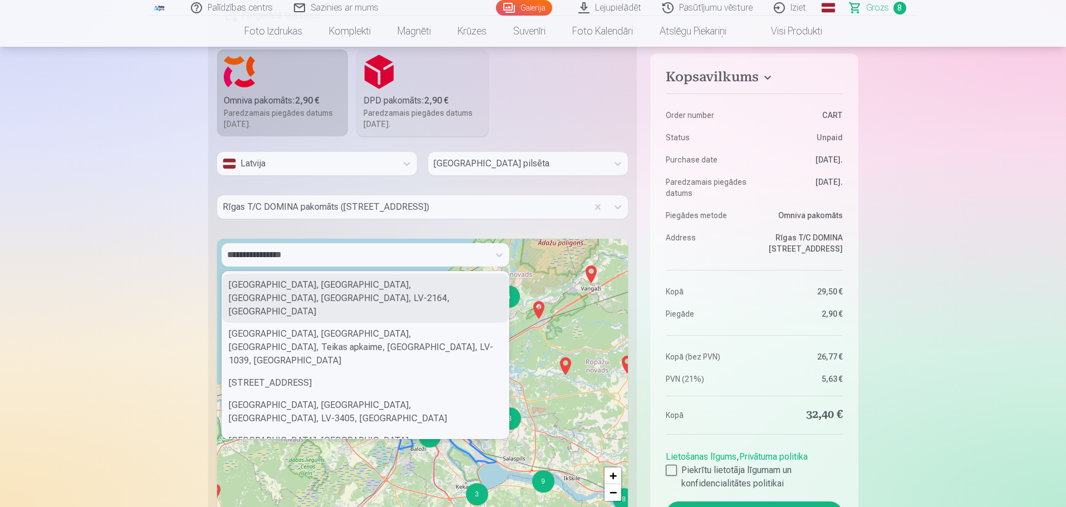
click at [334, 254] on div "**********" at bounding box center [355, 255] width 257 height 16
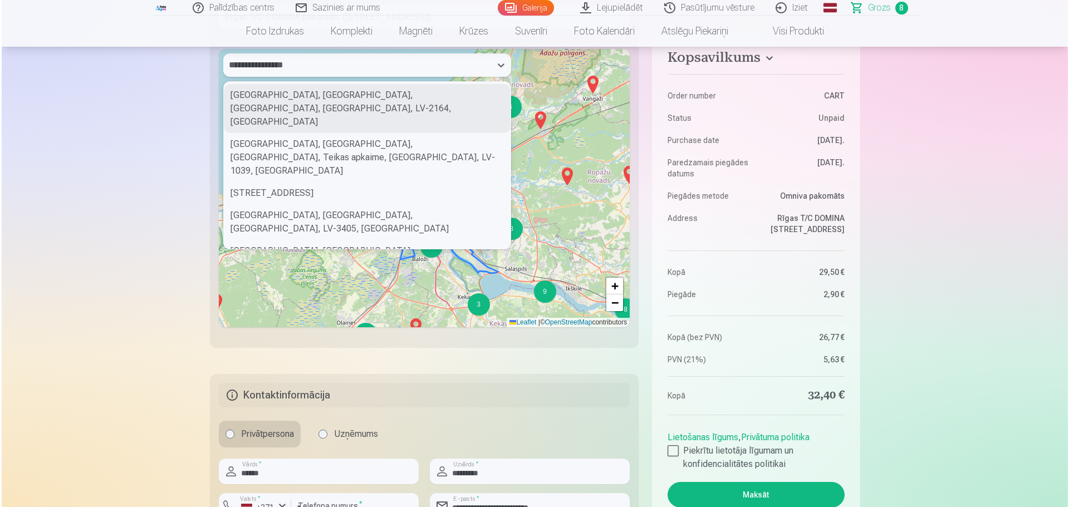
scroll to position [701, 0]
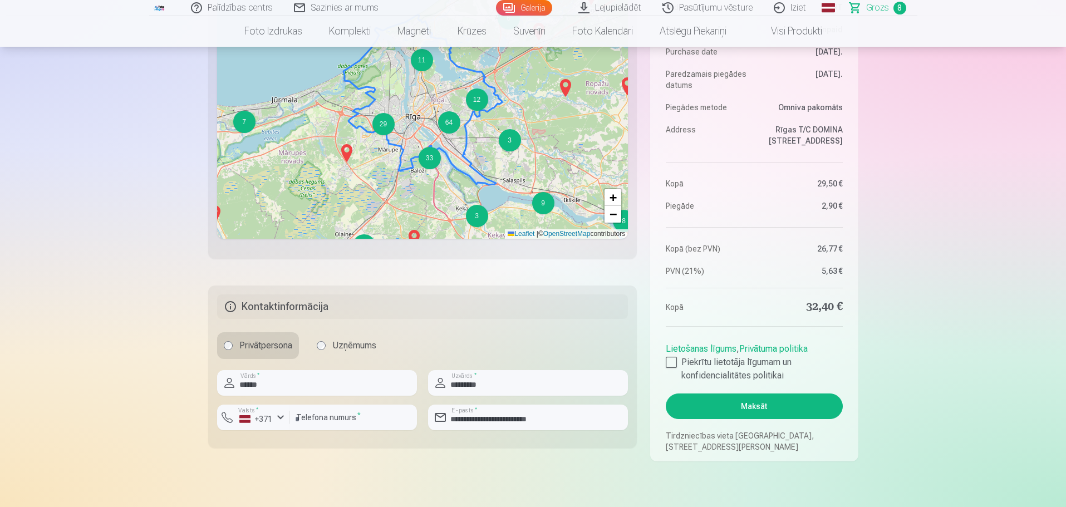
click at [760, 403] on button "Maksāt" at bounding box center [754, 407] width 177 height 26
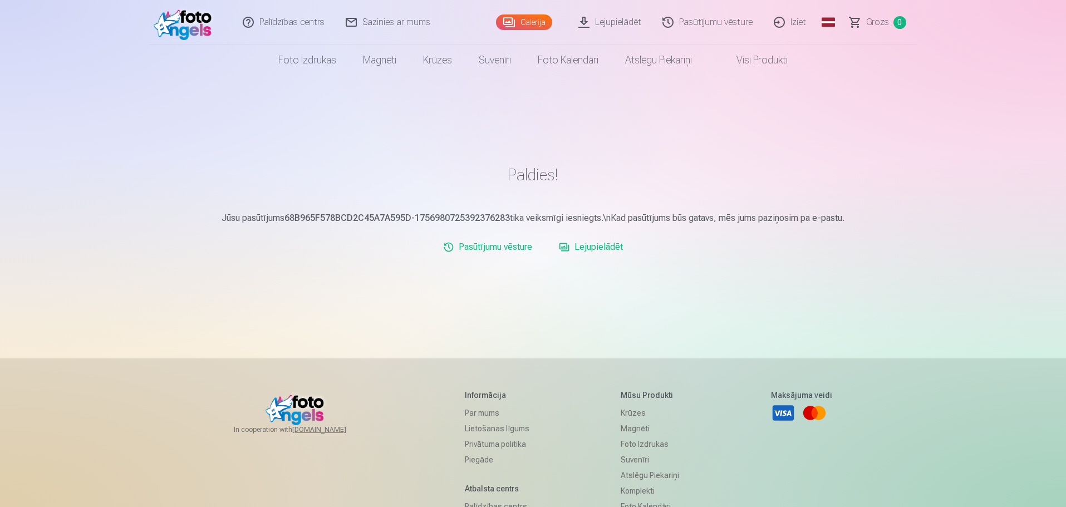
click at [615, 24] on link "Lejupielādēt" at bounding box center [611, 22] width 84 height 45
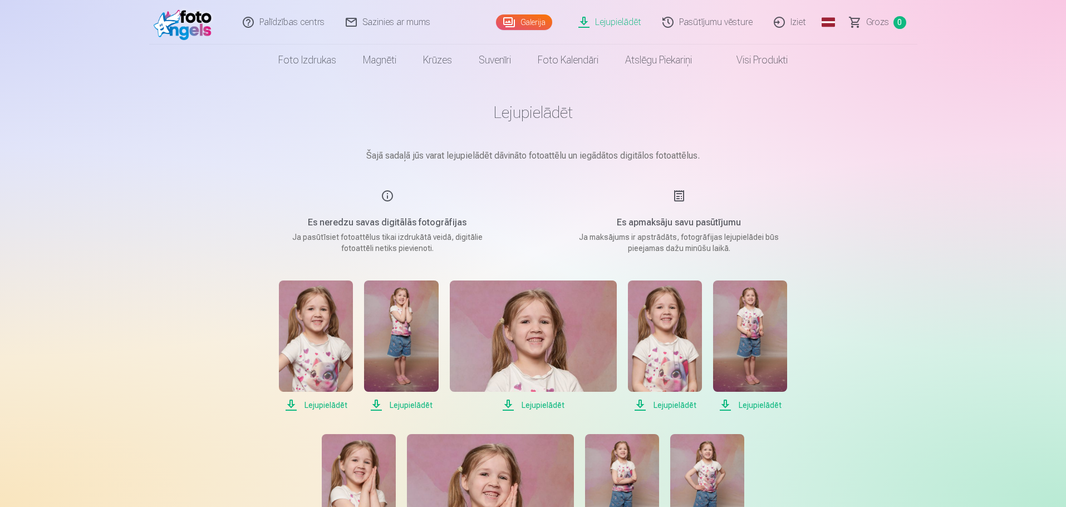
click at [386, 197] on div "Es neredzu savas digitālās fotogrāfijas Ja pasūtīsiet fotoattēlus tikai izdrukā…" at bounding box center [387, 221] width 265 height 65
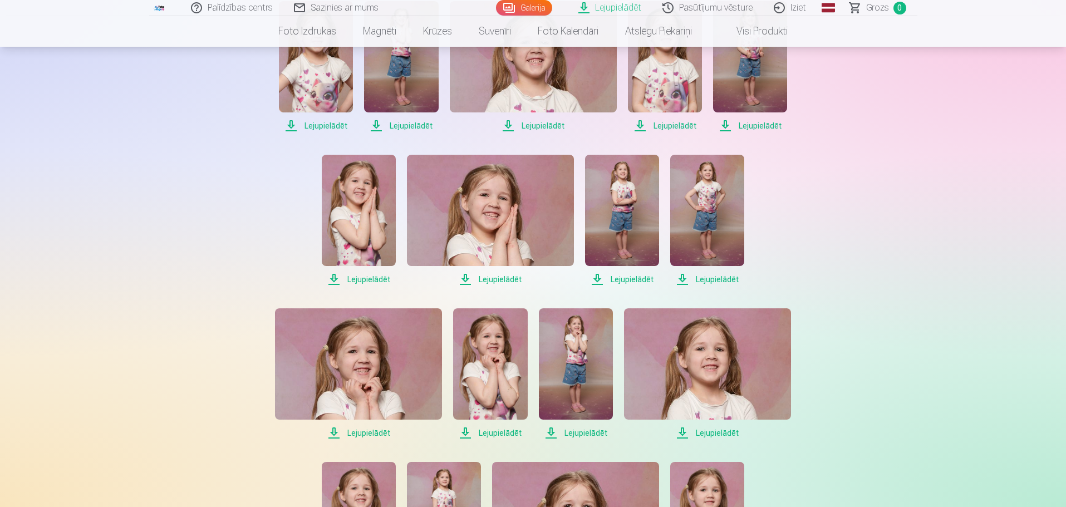
scroll to position [167, 0]
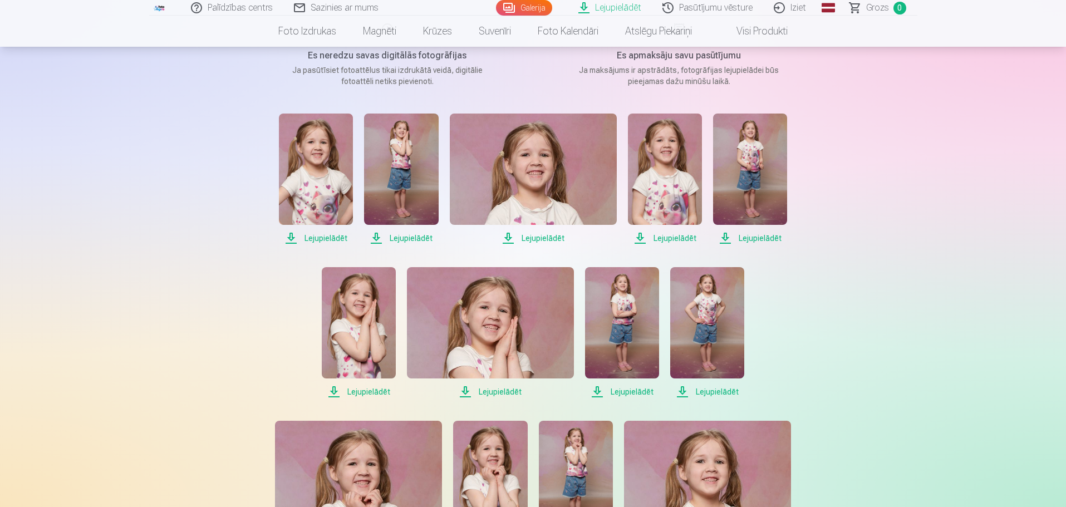
click at [331, 238] on span "Lejupielādēt" at bounding box center [316, 238] width 74 height 13
click at [381, 239] on span "Lejupielādēt" at bounding box center [401, 238] width 74 height 13
click at [512, 239] on span "Lejupielādēt" at bounding box center [533, 238] width 167 height 13
click at [641, 242] on span "Lejupielādēt" at bounding box center [665, 238] width 74 height 13
click at [726, 237] on span "Lejupielādēt" at bounding box center [750, 238] width 74 height 13
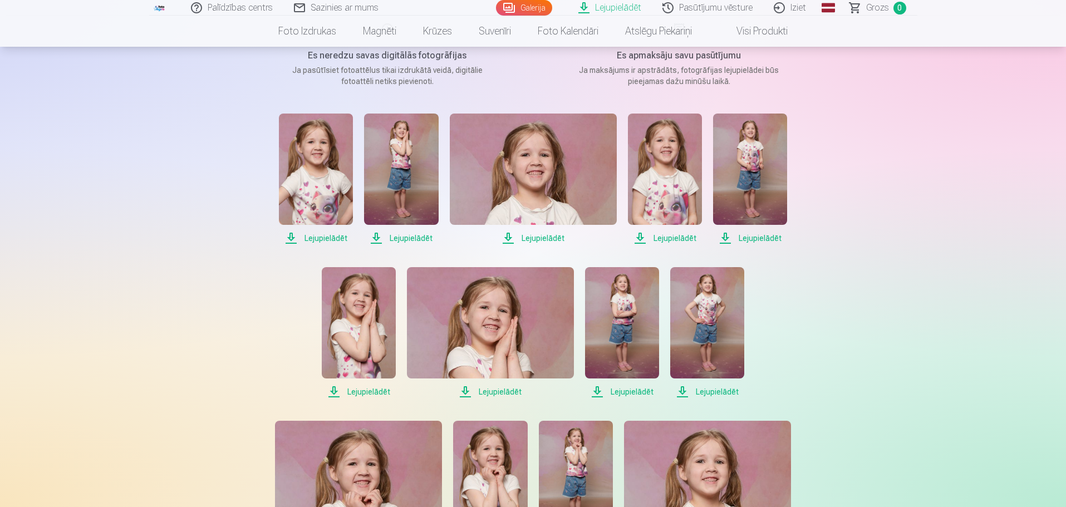
click at [331, 394] on span "Lejupielādēt" at bounding box center [359, 391] width 74 height 13
click at [463, 393] on span "Lejupielādēt" at bounding box center [490, 391] width 167 height 13
click at [597, 389] on span "Lejupielādēt" at bounding box center [622, 391] width 74 height 13
click at [683, 390] on span "Lejupielādēt" at bounding box center [707, 391] width 74 height 13
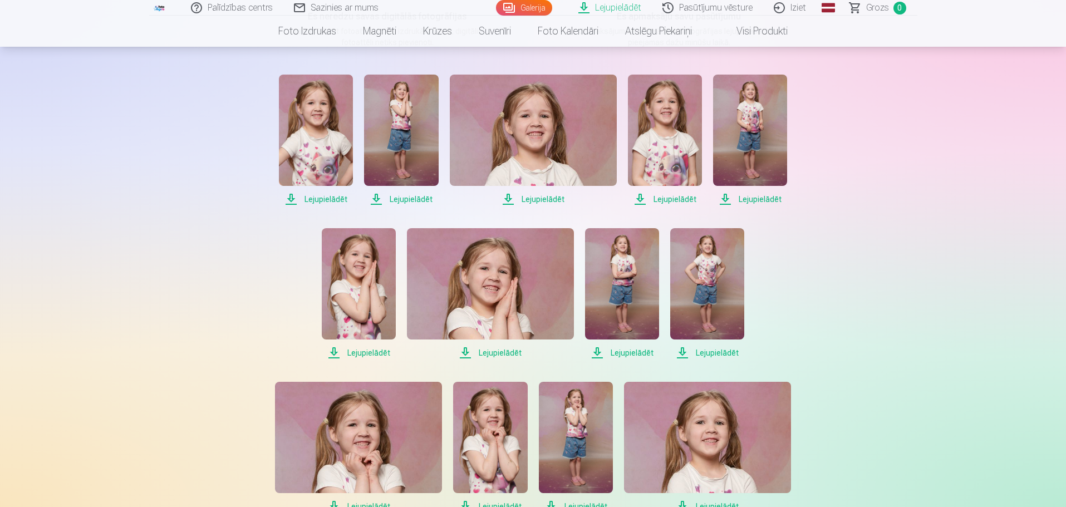
scroll to position [334, 0]
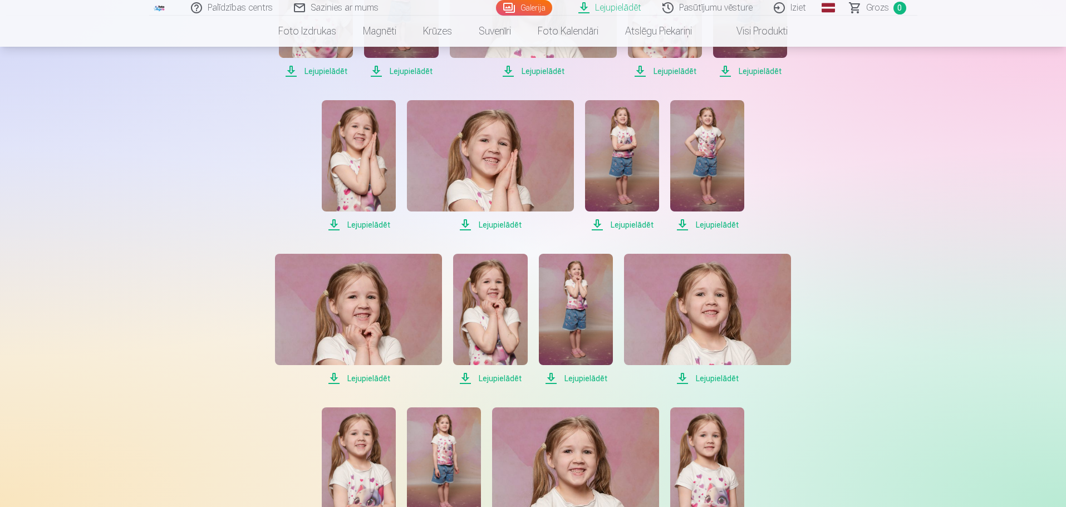
click at [331, 376] on span "Lejupielādēt" at bounding box center [358, 378] width 167 height 13
click at [467, 376] on span "Lejupielādēt" at bounding box center [490, 378] width 74 height 13
click at [468, 376] on span "Lejupielādēt" at bounding box center [490, 378] width 74 height 13
click at [551, 382] on span "Lejupielādēt" at bounding box center [576, 378] width 74 height 13
click at [679, 379] on span "Lejupielādēt" at bounding box center [707, 378] width 167 height 13
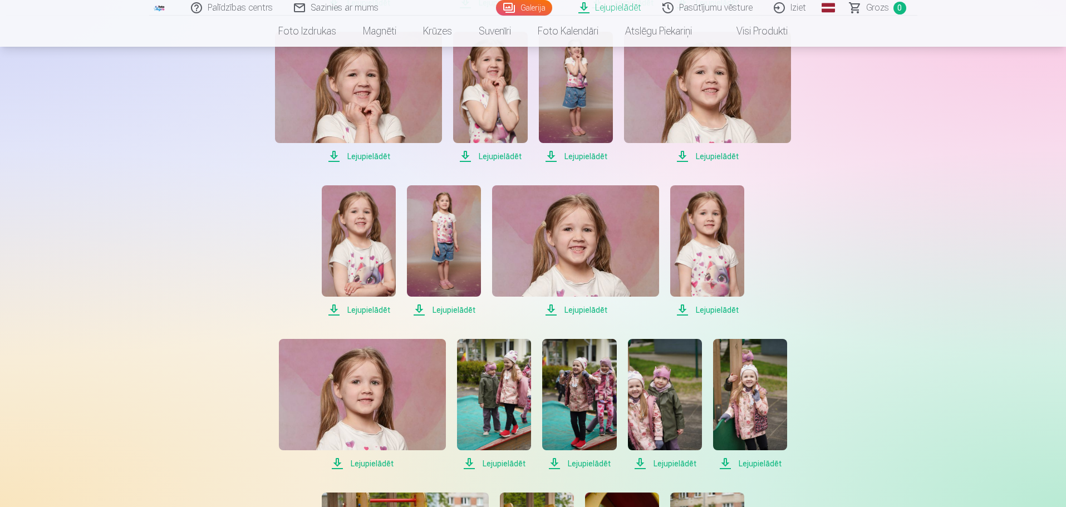
scroll to position [557, 0]
click at [334, 308] on span "Lejupielādēt" at bounding box center [359, 309] width 74 height 13
click at [416, 309] on span "Lejupielādēt" at bounding box center [444, 309] width 74 height 13
click at [550, 309] on span "Lejupielādēt" at bounding box center [575, 309] width 167 height 13
click at [685, 309] on span "Lejupielādēt" at bounding box center [707, 309] width 74 height 13
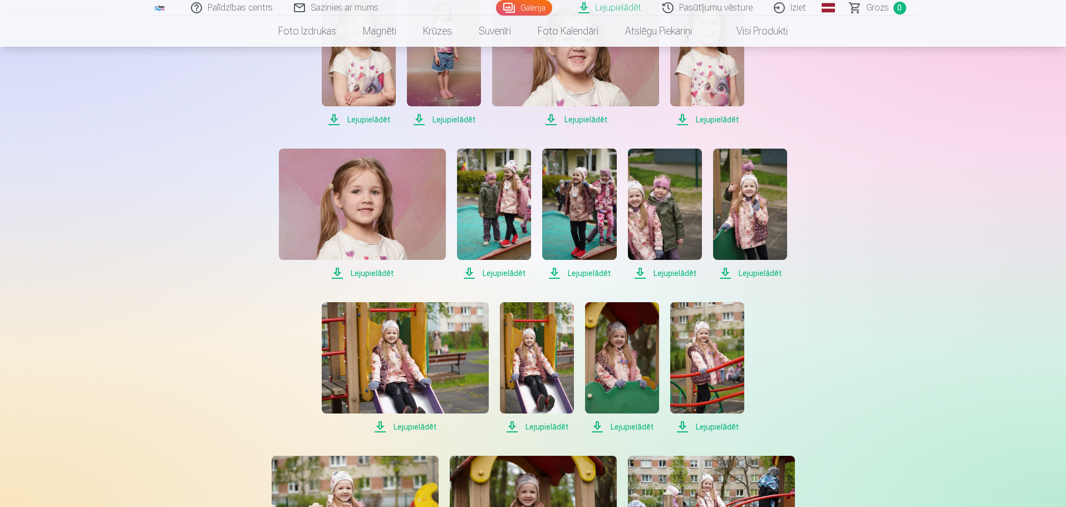
scroll to position [780, 0]
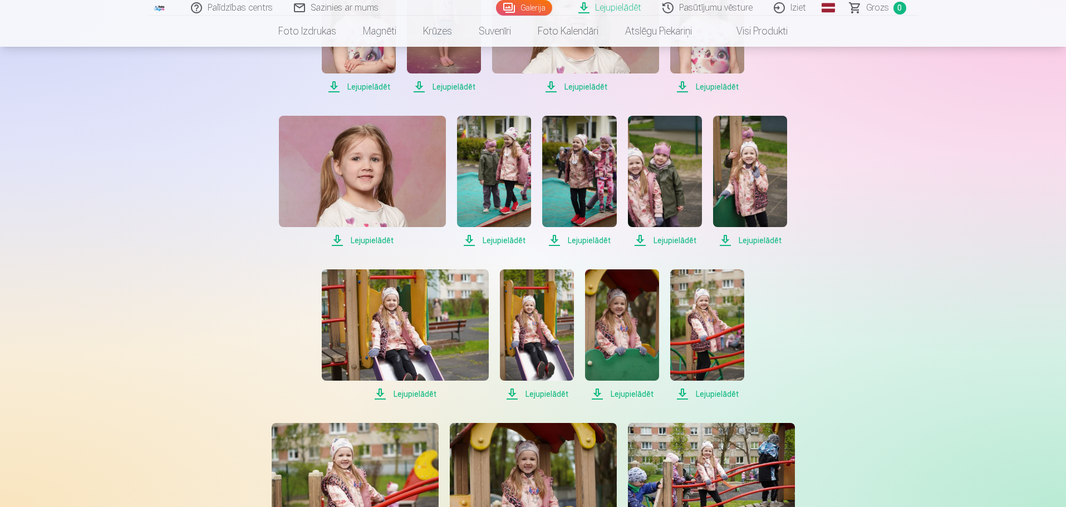
click at [337, 237] on span "Lejupielādēt" at bounding box center [362, 240] width 167 height 13
click at [470, 243] on span "Lejupielādēt" at bounding box center [494, 240] width 74 height 13
click at [557, 239] on span "Lejupielādēt" at bounding box center [579, 240] width 74 height 13
click at [640, 240] on span "Lejupielādēt" at bounding box center [665, 240] width 74 height 13
click at [726, 239] on span "Lejupielādēt" at bounding box center [750, 240] width 74 height 13
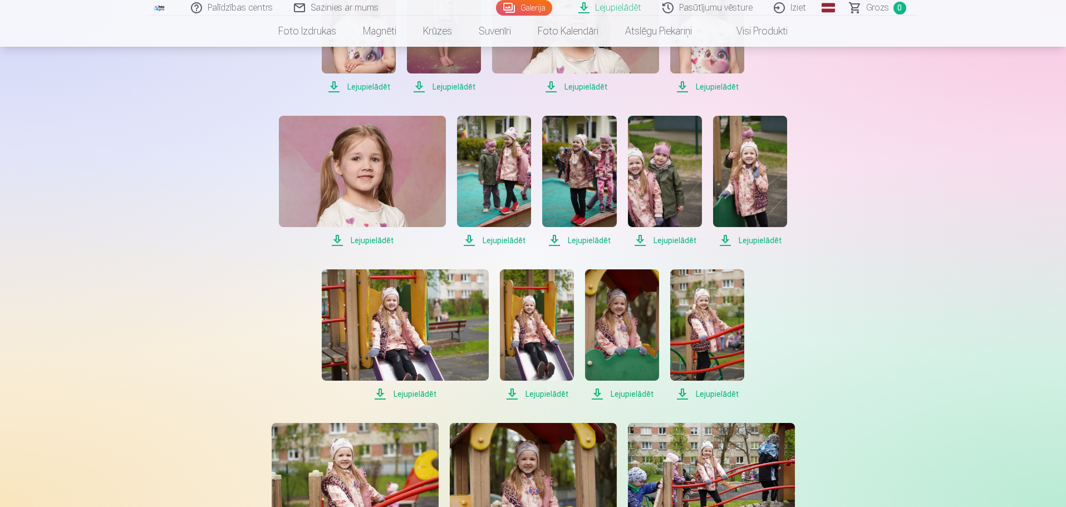
click at [383, 393] on span "Lejupielādēt" at bounding box center [405, 394] width 167 height 13
click at [511, 394] on span "Lejupielādēt" at bounding box center [537, 394] width 74 height 13
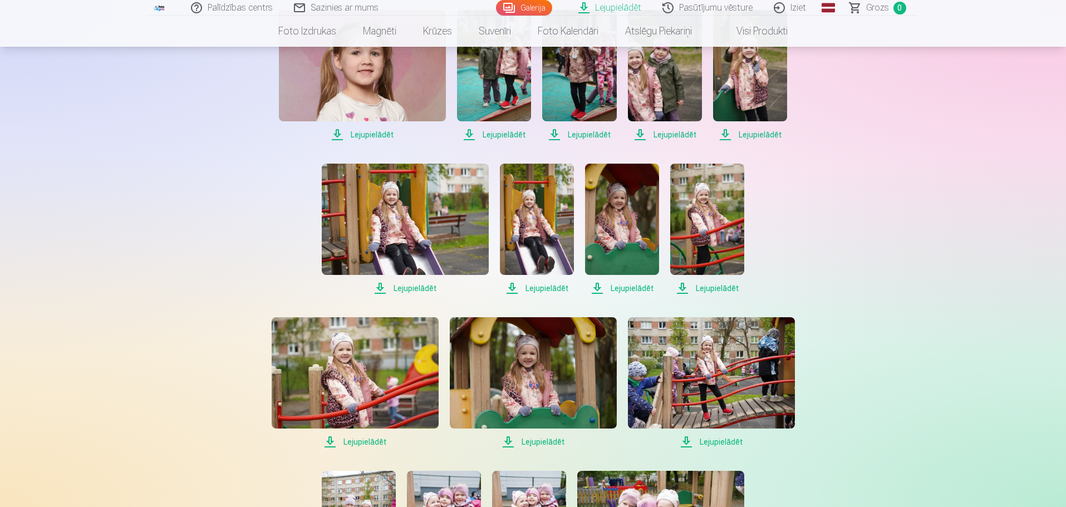
scroll to position [947, 0]
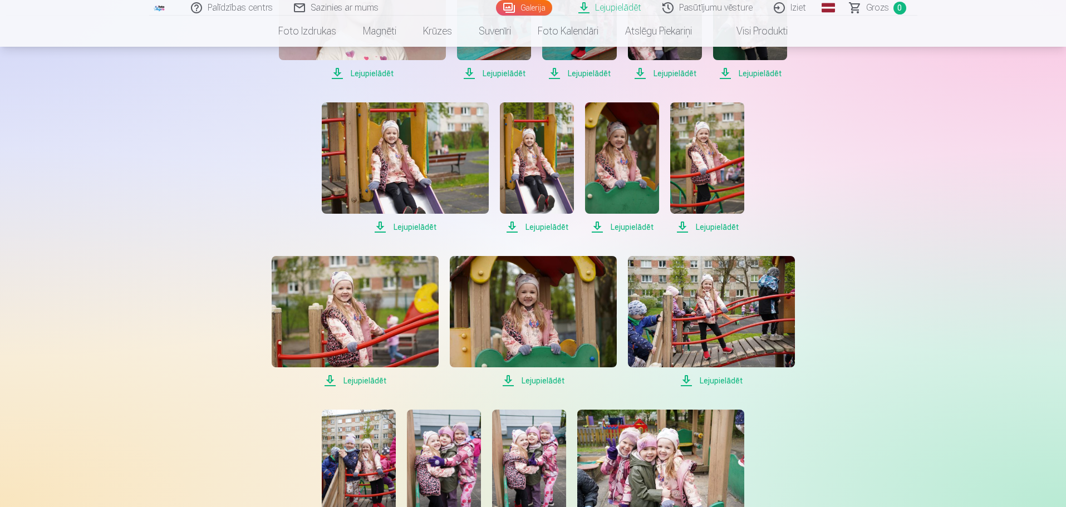
click at [601, 224] on span "Lejupielādēt" at bounding box center [622, 227] width 74 height 13
click at [685, 227] on span "Lejupielādēt" at bounding box center [707, 227] width 74 height 13
click at [331, 377] on span "Lejupielādēt" at bounding box center [355, 380] width 167 height 13
click at [511, 381] on span "Lejupielādēt" at bounding box center [533, 380] width 167 height 13
click at [687, 383] on span "Lejupielādēt" at bounding box center [711, 380] width 167 height 13
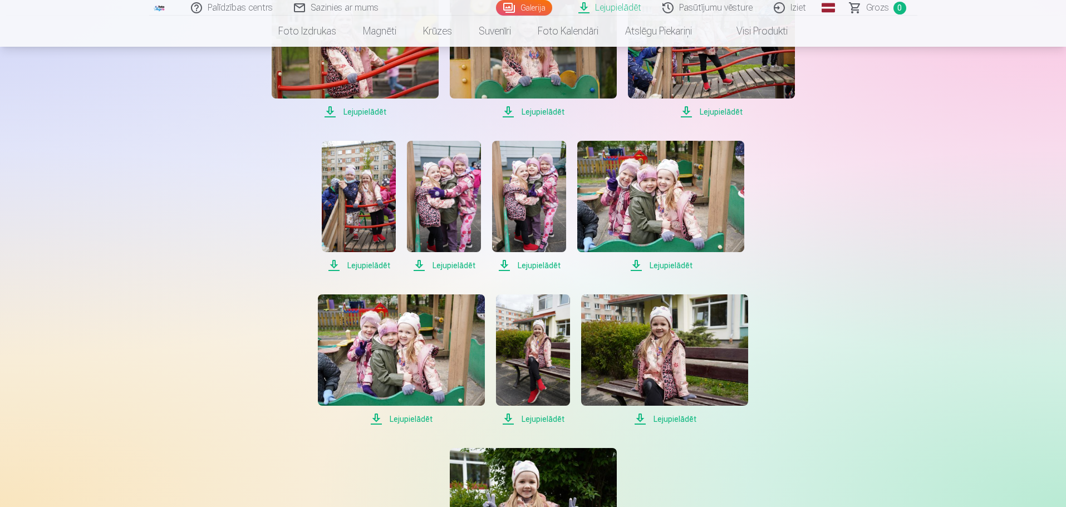
scroll to position [1225, 0]
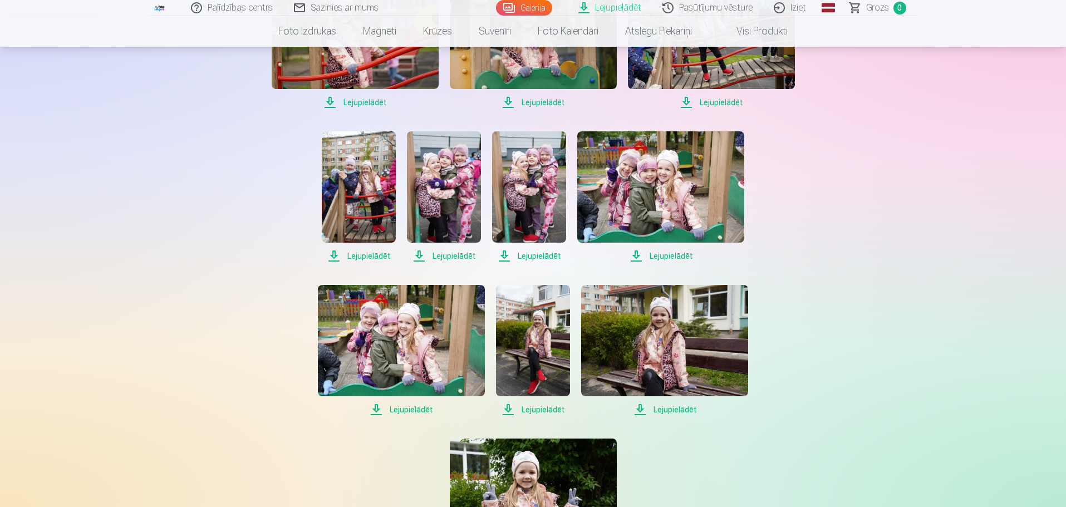
click at [330, 254] on span "Lejupielādēt" at bounding box center [359, 255] width 74 height 13
click at [421, 256] on span "Lejupielādēt" at bounding box center [444, 255] width 74 height 13
click at [508, 255] on span "Lejupielādēt" at bounding box center [529, 255] width 74 height 13
click at [638, 257] on span "Lejupielādēt" at bounding box center [660, 255] width 167 height 13
click at [375, 408] on span "Lejupielādēt" at bounding box center [401, 409] width 167 height 13
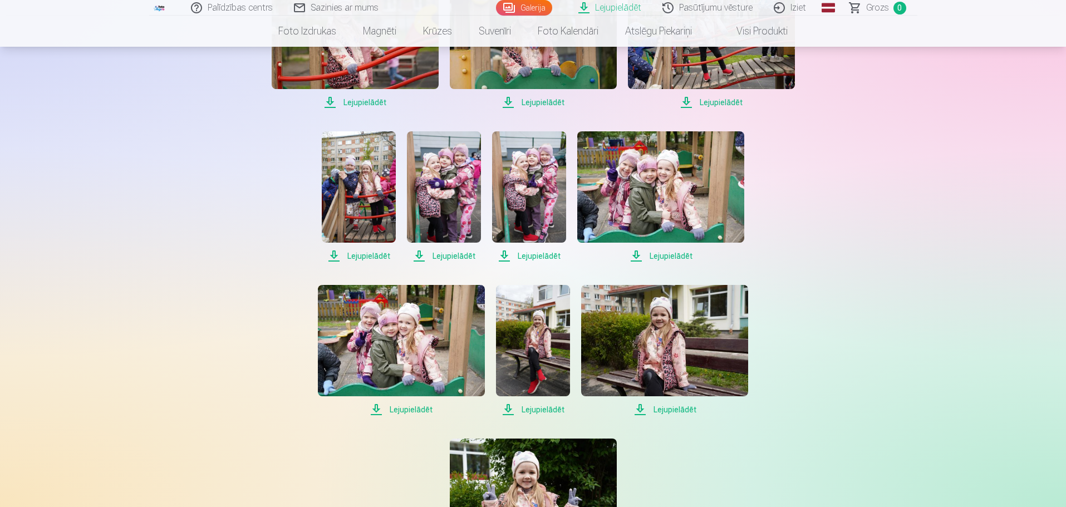
click at [510, 408] on span "Lejupielādēt" at bounding box center [533, 409] width 74 height 13
click at [641, 411] on span "Lejupielādēt" at bounding box center [664, 409] width 167 height 13
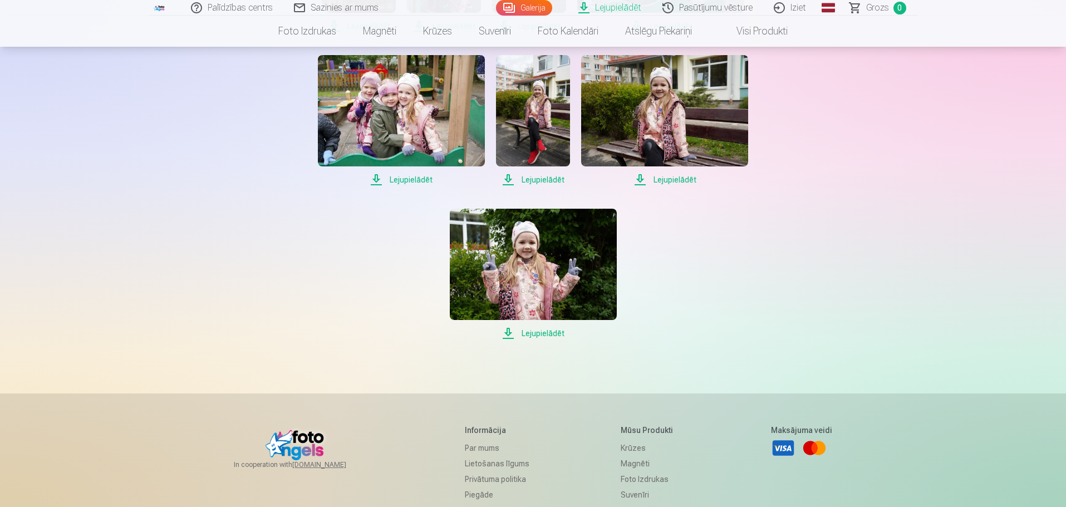
scroll to position [1503, 0]
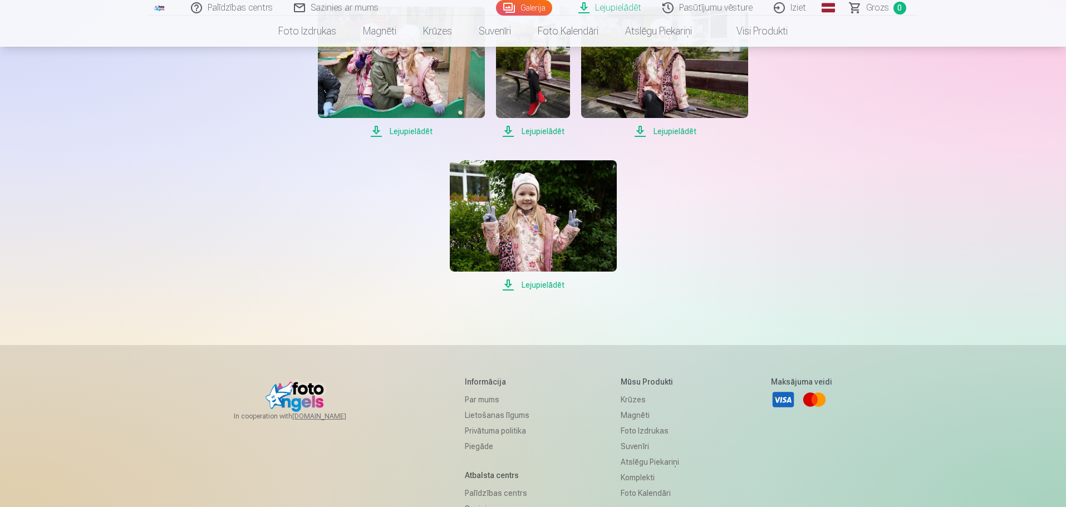
click at [522, 286] on span "Lejupielādēt" at bounding box center [533, 284] width 167 height 13
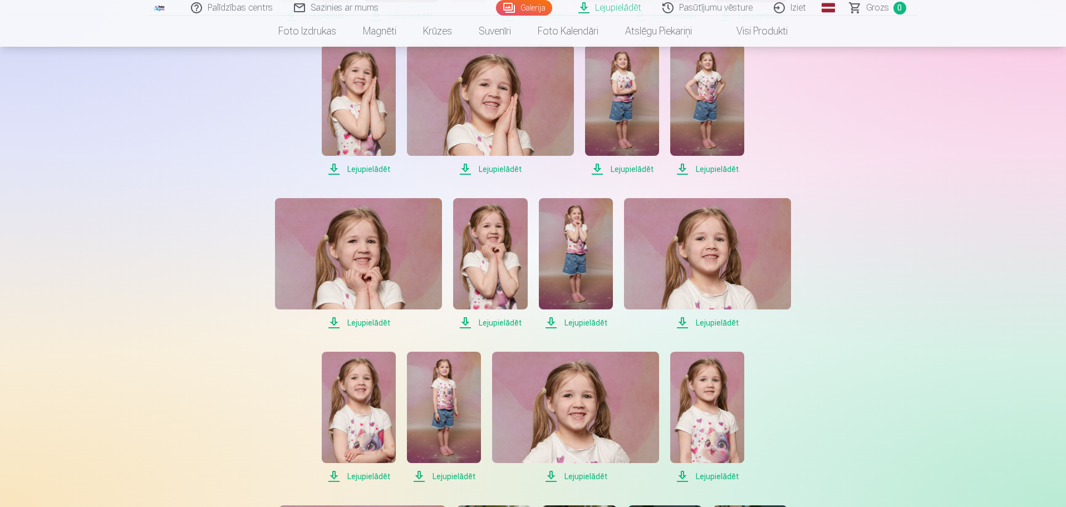
scroll to position [0, 0]
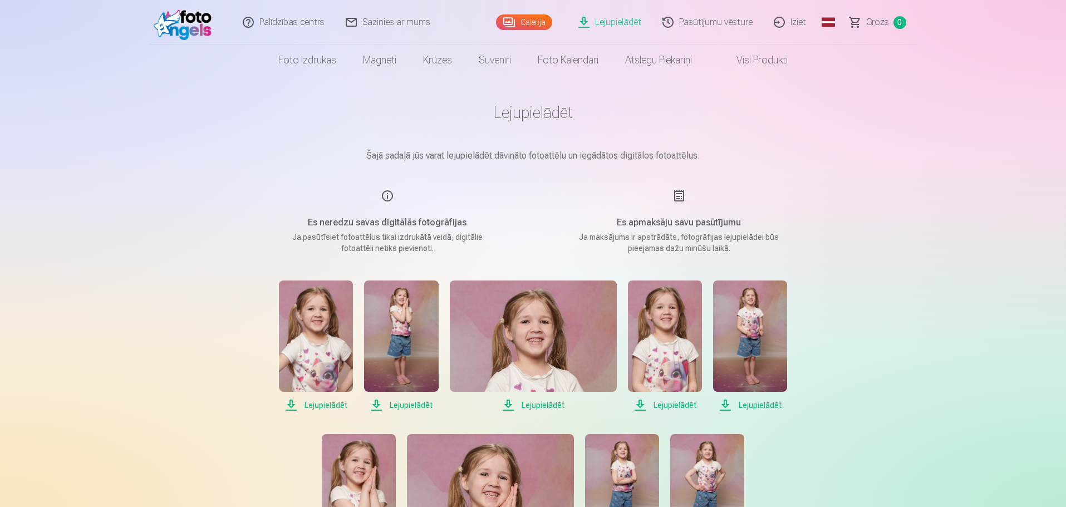
click at [766, 65] on link "Visi produkti" at bounding box center [753, 60] width 96 height 31
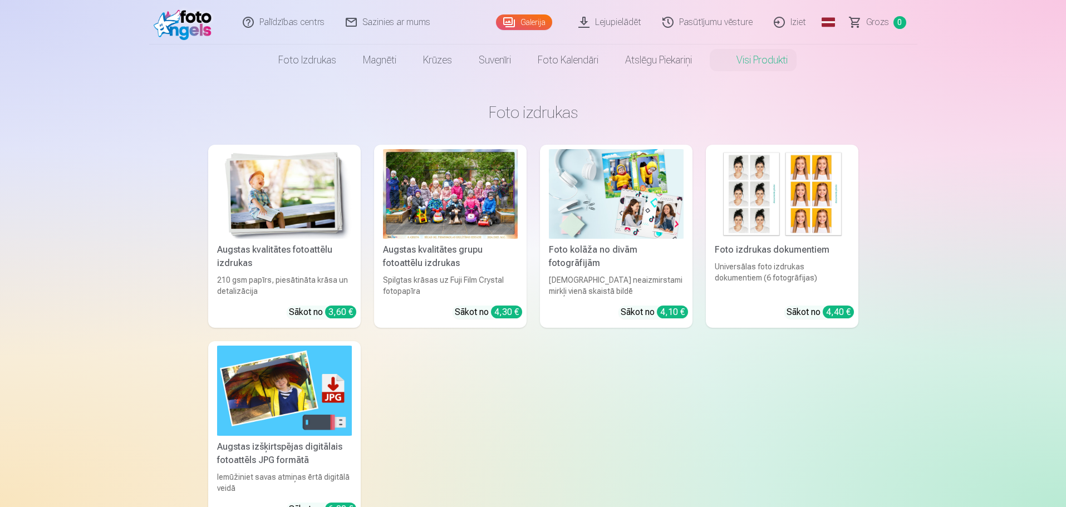
click at [793, 26] on link "Iziet" at bounding box center [790, 22] width 53 height 45
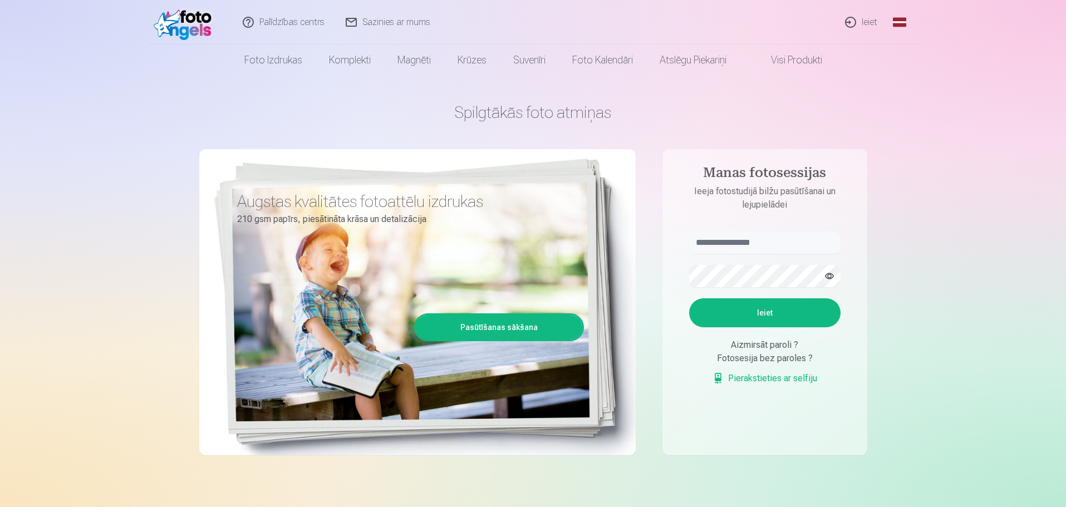
click at [852, 24] on link "Ieiet" at bounding box center [861, 22] width 53 height 45
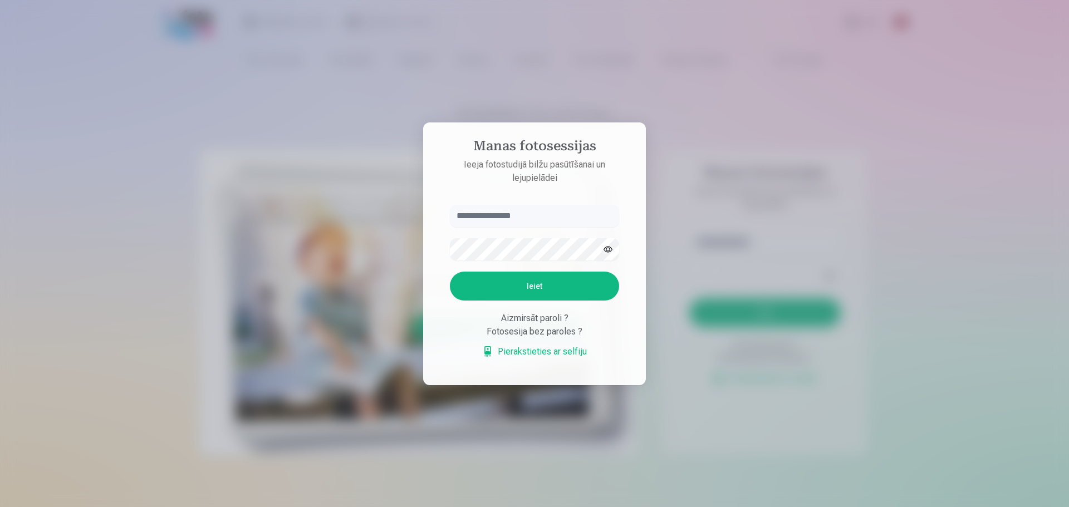
click at [491, 217] on input "text" at bounding box center [534, 216] width 169 height 22
type input "**********"
click at [548, 291] on button "Ieiet" at bounding box center [534, 286] width 169 height 29
